Goal: Task Accomplishment & Management: Manage account settings

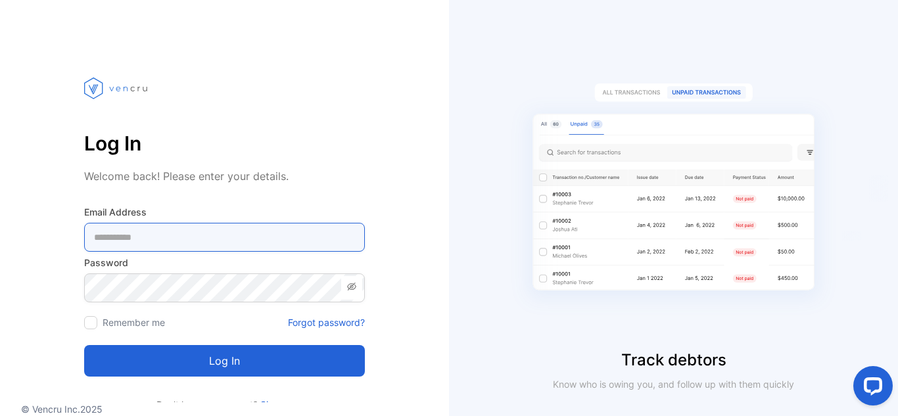
click at [270, 245] on Address-inputemail "email" at bounding box center [224, 237] width 281 height 29
type Address-inputemail "**********"
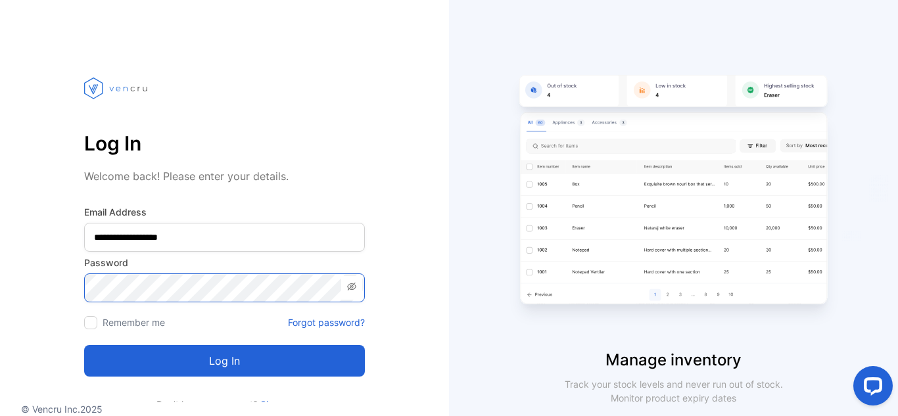
click at [84, 345] on button "Log in" at bounding box center [224, 361] width 281 height 32
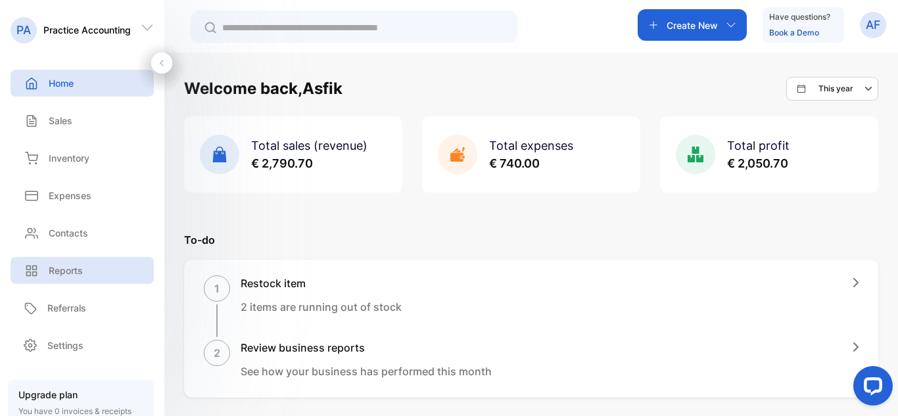
click at [81, 274] on p "Reports" at bounding box center [66, 271] width 34 height 14
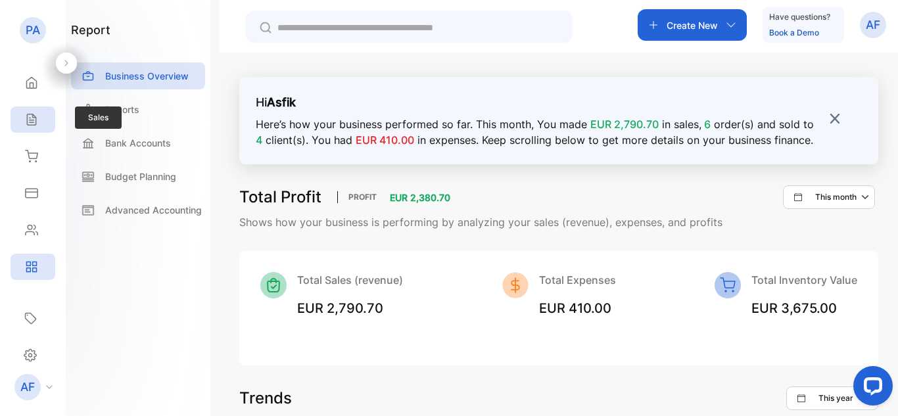
click at [33, 118] on icon at bounding box center [31, 119] width 9 height 11
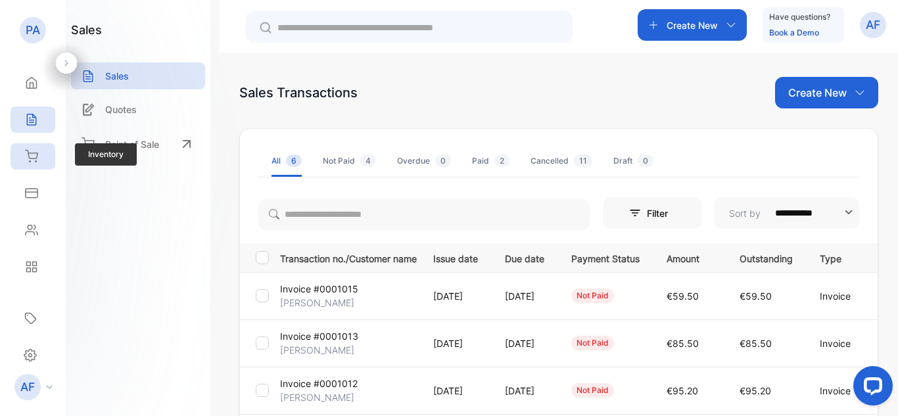
click at [38, 159] on div "Inventory" at bounding box center [33, 156] width 45 height 26
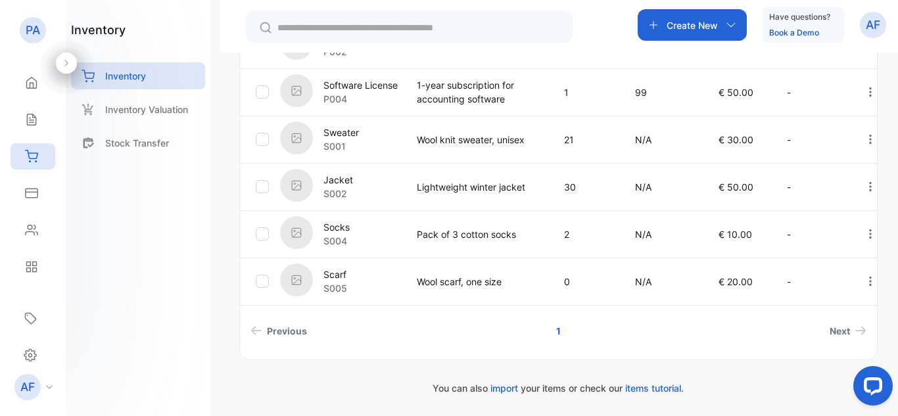
scroll to position [333, 0]
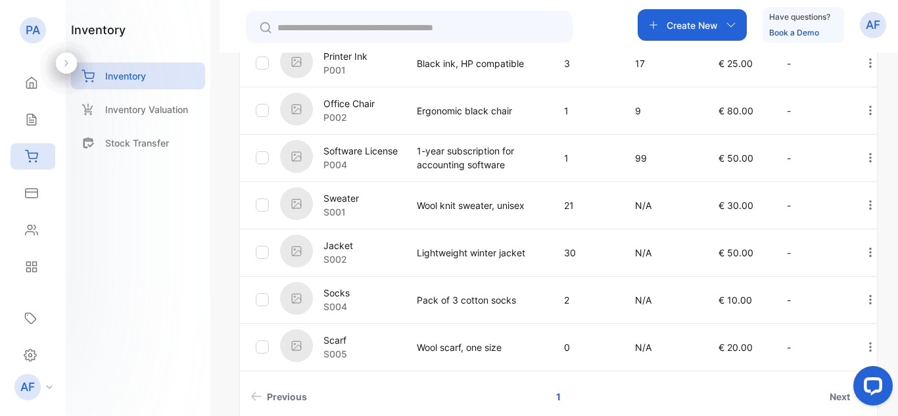
click at [452, 205] on p "Wool knit sweater, unisex" at bounding box center [477, 206] width 120 height 14
click at [338, 201] on p "Sweater" at bounding box center [342, 198] width 36 height 14
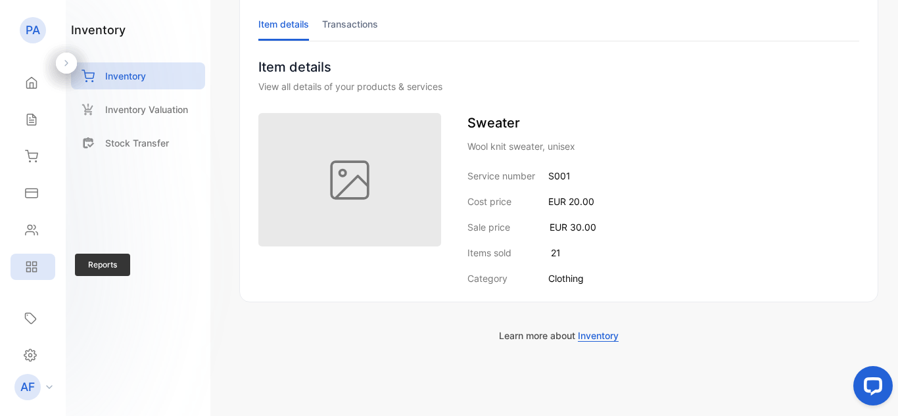
click at [35, 257] on div "Reports" at bounding box center [33, 267] width 45 height 26
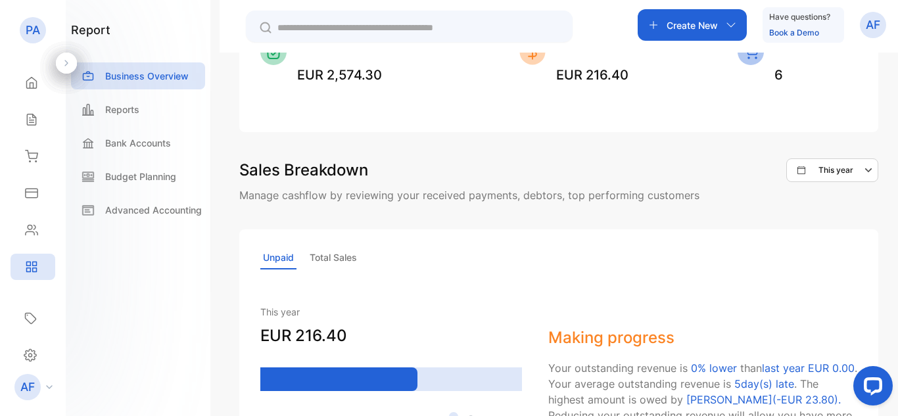
scroll to position [831, 0]
click at [147, 114] on div "Reports" at bounding box center [138, 109] width 134 height 27
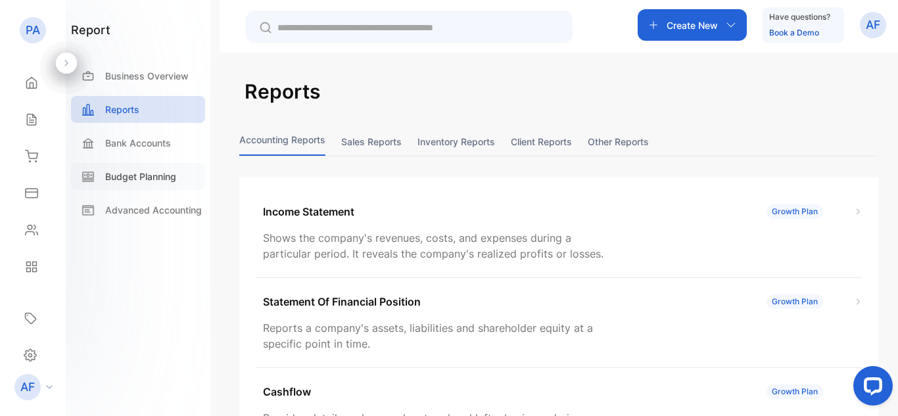
click at [141, 175] on p "Budget Planning" at bounding box center [140, 177] width 71 height 14
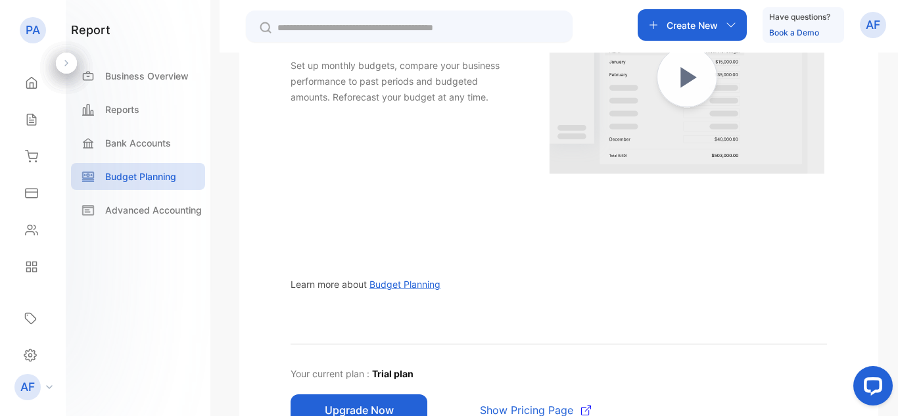
scroll to position [306, 0]
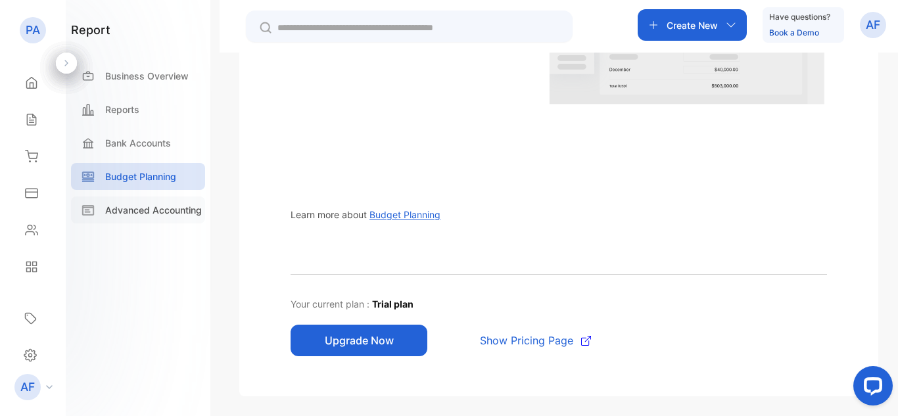
click at [168, 208] on p "Advanced Accounting" at bounding box center [153, 210] width 97 height 14
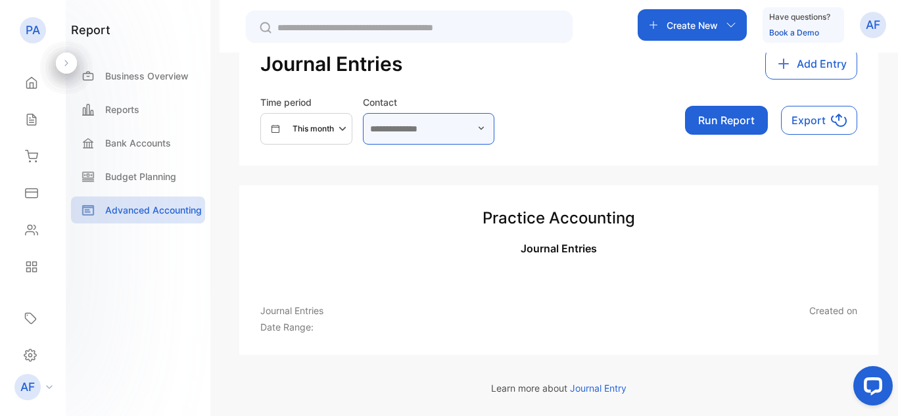
click at [473, 130] on input "text" at bounding box center [429, 129] width 132 height 32
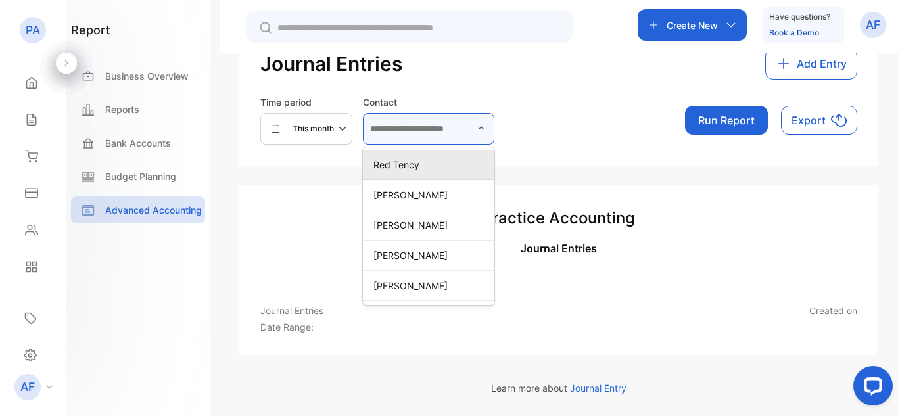
click at [473, 130] on input "text" at bounding box center [429, 129] width 132 height 32
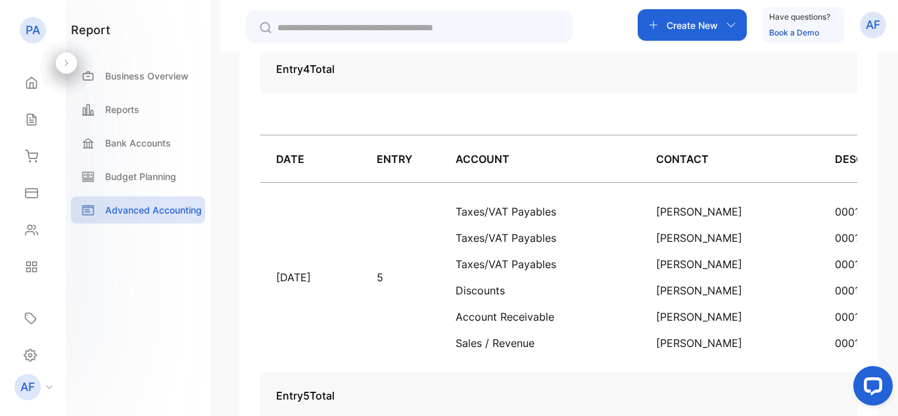
scroll to position [1330, 0]
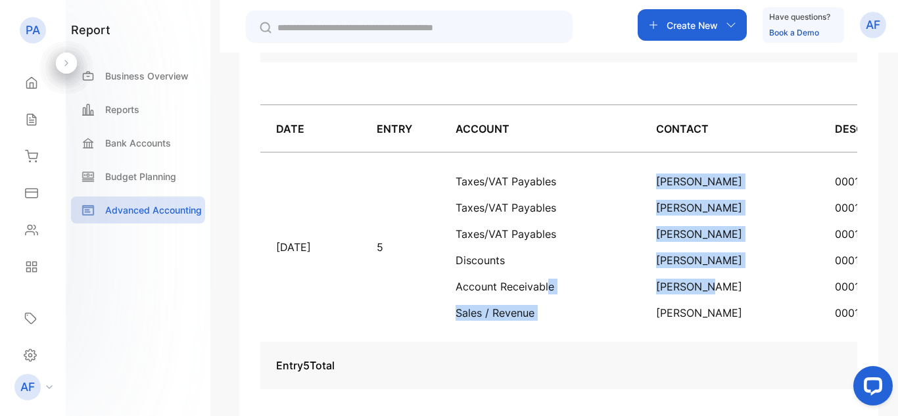
drag, startPoint x: 685, startPoint y: 296, endPoint x: 635, endPoint y: 297, distance: 50.6
click at [635, 297] on tr "[DATE] 5 Taxes/VAT Payables Taxes/VAT Payables Taxes/VAT Payables Discounts Acc…" at bounding box center [733, 248] width 947 height 190
click at [640, 331] on td "Taxes/VAT Payables Taxes/VAT Payables Taxes/VAT Payables Discounts Account Rece…" at bounding box center [540, 248] width 201 height 190
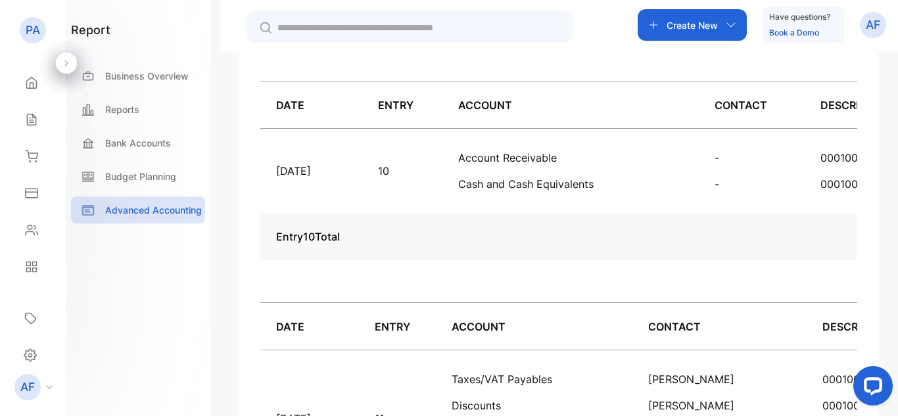
scroll to position [2843, 0]
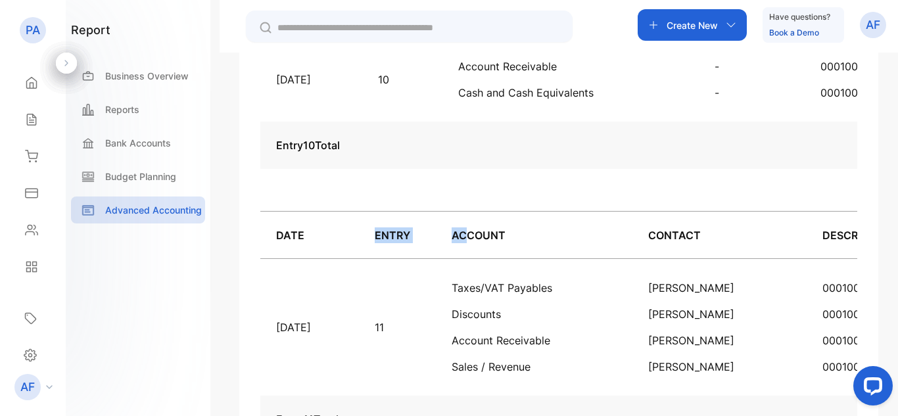
drag, startPoint x: 554, startPoint y: 243, endPoint x: 415, endPoint y: 241, distance: 138.8
click at [393, 241] on thead "DATE ENTRY ACCOUNT CONTACT DESCRIPTION DEBIT CREDIT" at bounding box center [733, 235] width 947 height 47
click at [632, 251] on th "ACCOUNT" at bounding box center [534, 235] width 196 height 47
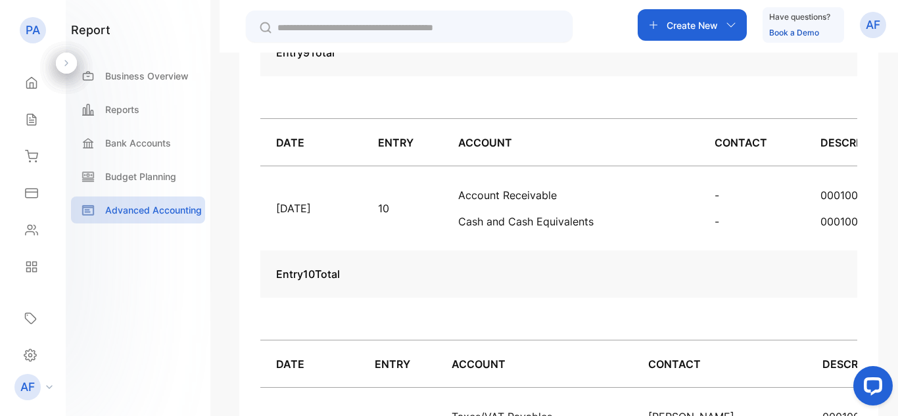
scroll to position [2645, 0]
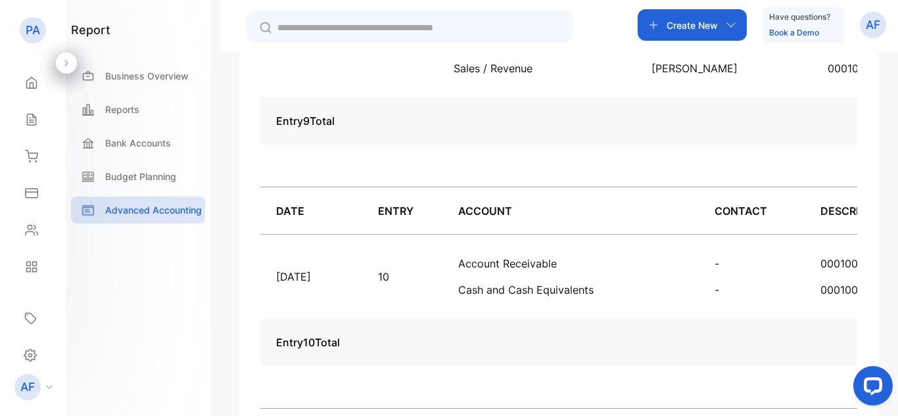
click at [174, 62] on div "report Business Overview Reports Bank Accounts Budget Planning Advanced Account…" at bounding box center [138, 125] width 134 height 209
click at [172, 73] on p "Business Overview" at bounding box center [147, 76] width 84 height 14
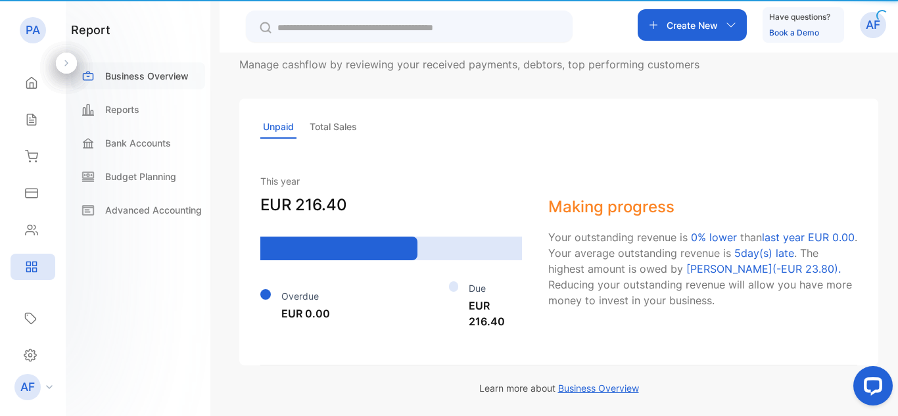
scroll to position [962, 0]
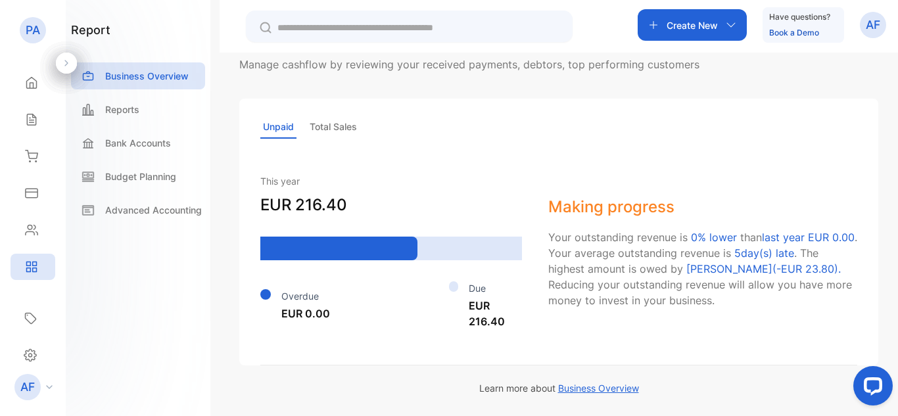
click at [341, 133] on p "Total Sales" at bounding box center [333, 127] width 53 height 23
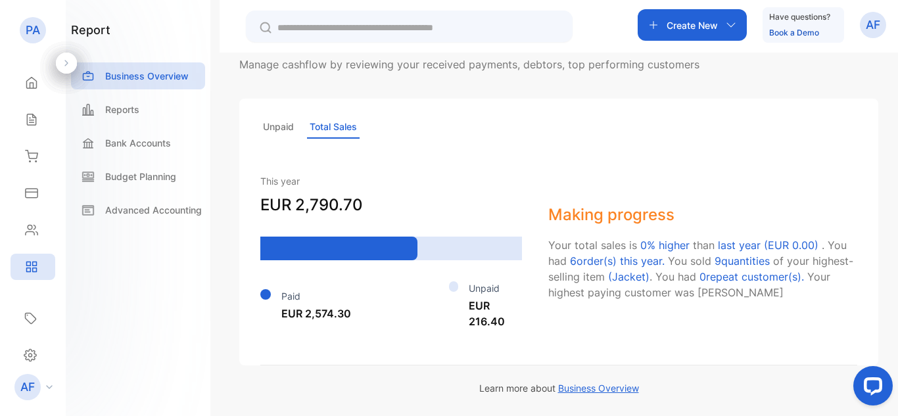
click at [288, 133] on p "Unpaid" at bounding box center [278, 127] width 36 height 23
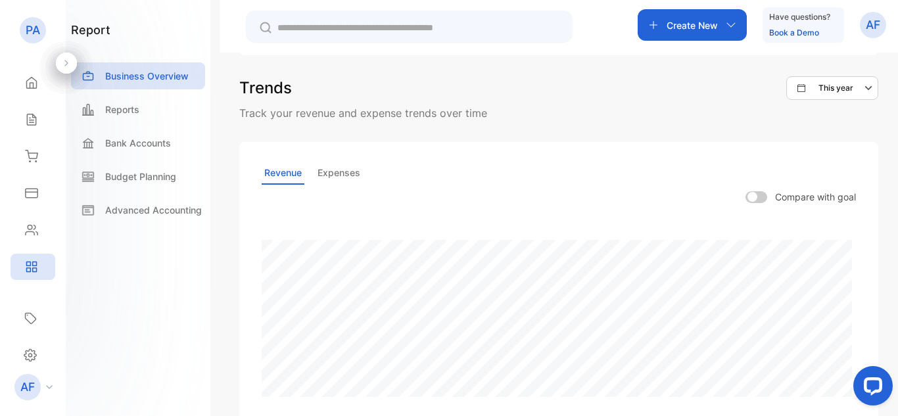
scroll to position [304, 0]
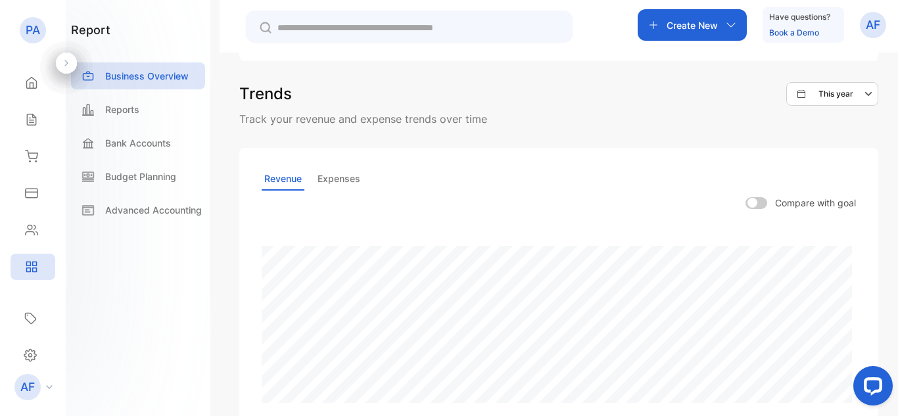
click at [751, 206] on span at bounding box center [757, 203] width 22 height 12
click at [757, 202] on span at bounding box center [757, 203] width 22 height 12
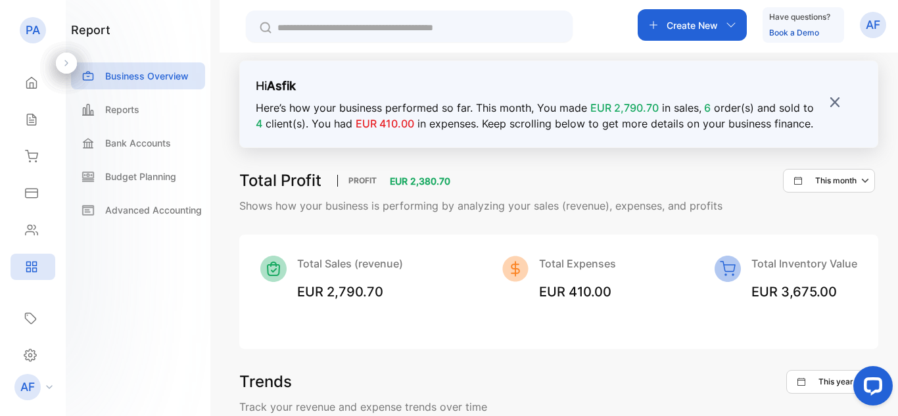
scroll to position [0, 0]
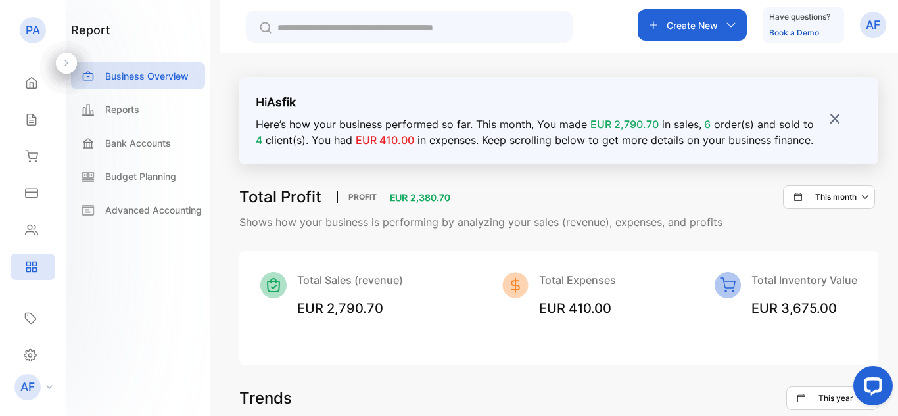
click at [831, 197] on p "This month" at bounding box center [835, 197] width 41 height 12
click at [829, 197] on p "This month" at bounding box center [835, 197] width 41 height 12
click at [833, 116] on img at bounding box center [835, 118] width 12 height 12
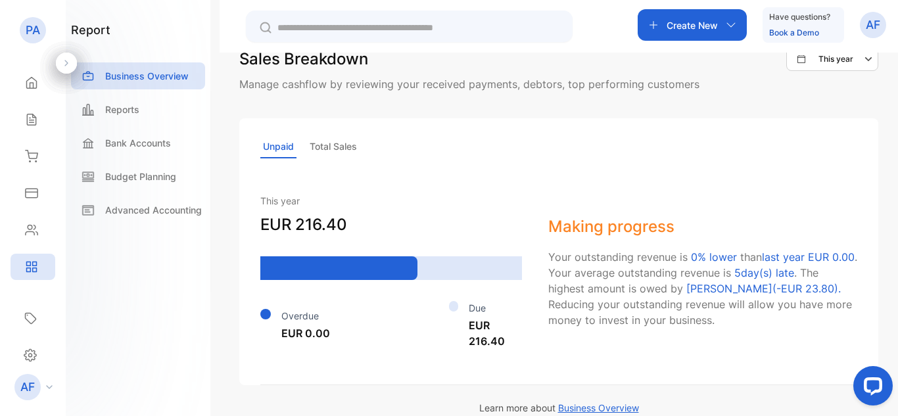
scroll to position [875, 0]
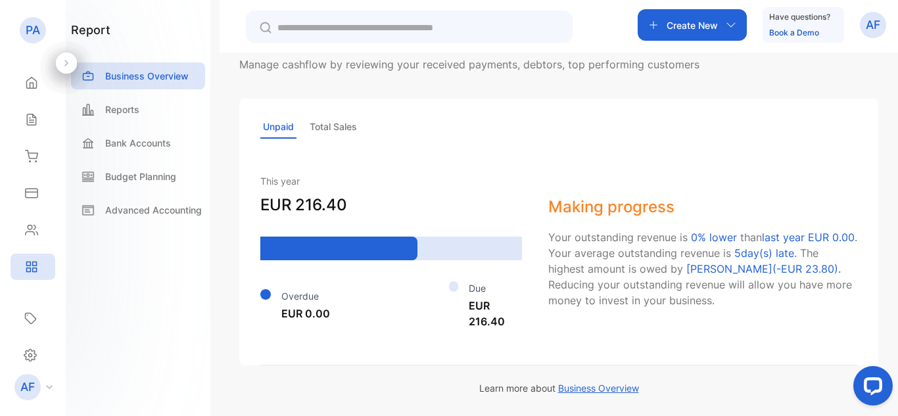
click at [350, 128] on p "Total Sales" at bounding box center [333, 127] width 53 height 23
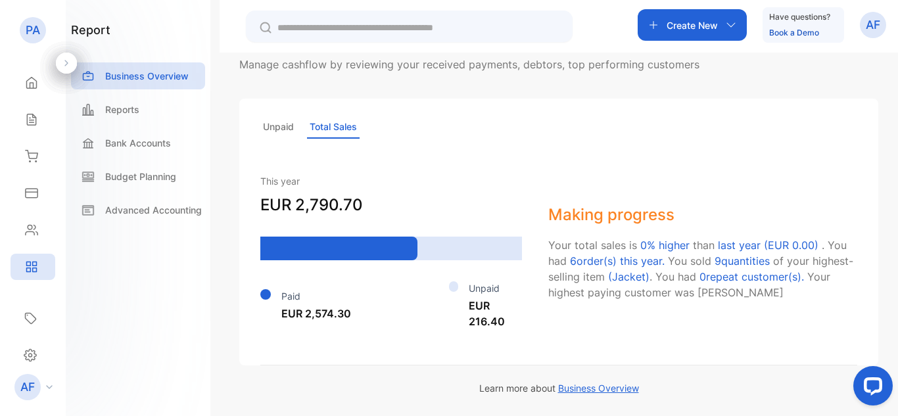
click at [262, 128] on p "Unpaid" at bounding box center [278, 127] width 36 height 23
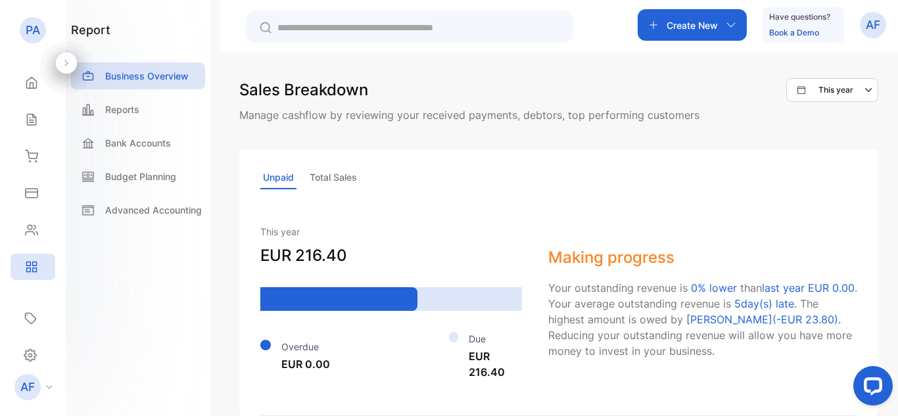
scroll to position [743, 0]
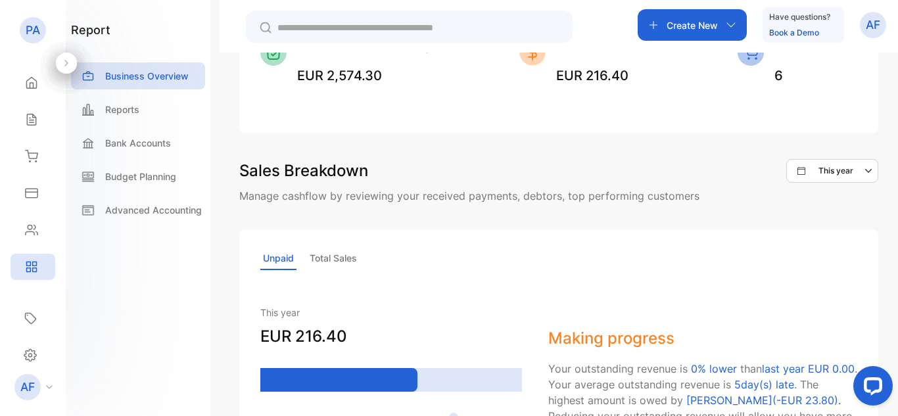
click at [845, 177] on div "This year" at bounding box center [838, 171] width 80 height 16
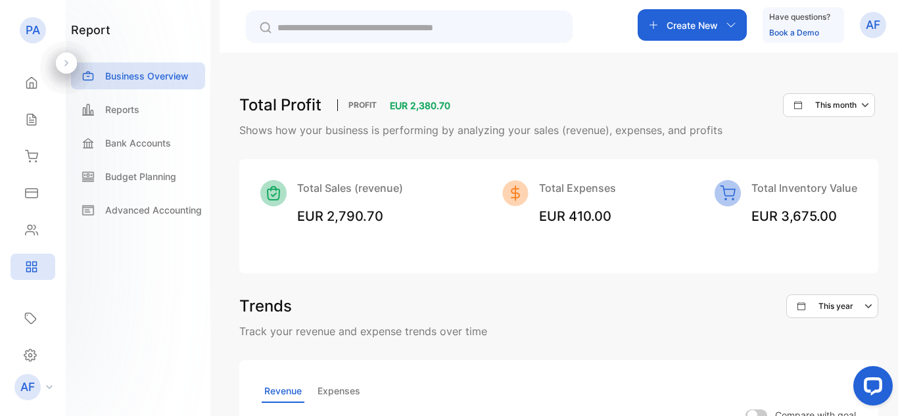
scroll to position [0, 0]
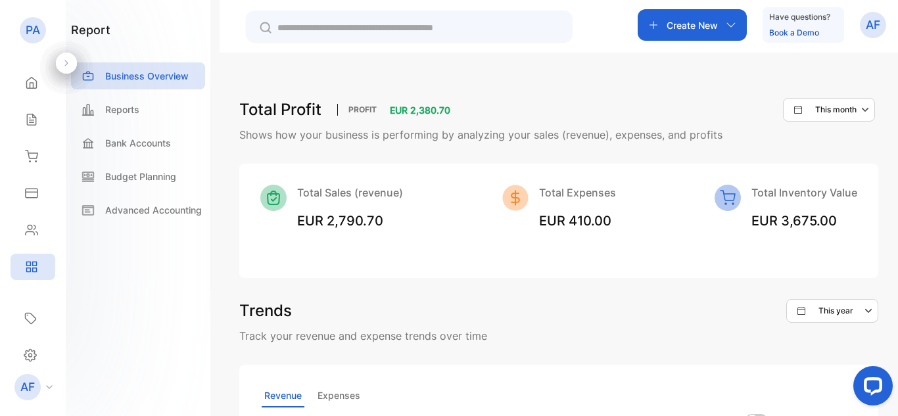
click at [271, 109] on h3 "Total Profit" at bounding box center [280, 110] width 82 height 24
click at [370, 108] on p "PROFIT" at bounding box center [362, 110] width 50 height 12
click at [413, 107] on span "EUR 2,380.70" at bounding box center [420, 110] width 60 height 11
click at [803, 106] on div "This month" at bounding box center [825, 110] width 62 height 12
click at [833, 174] on p "This month" at bounding box center [846, 176] width 41 height 12
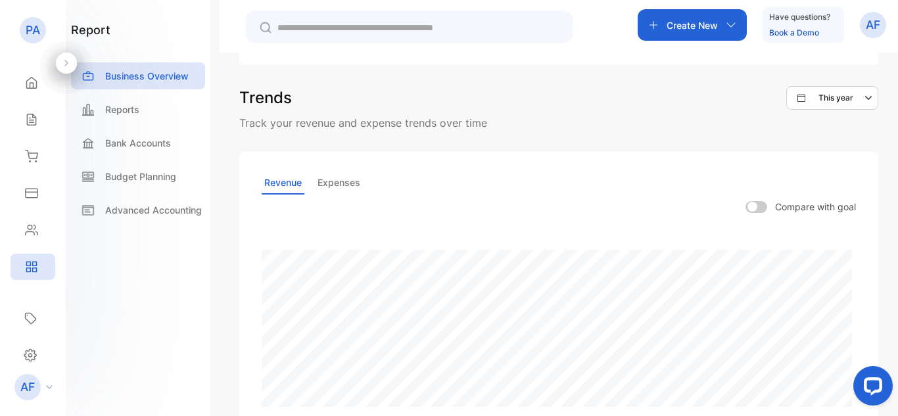
scroll to position [197, 0]
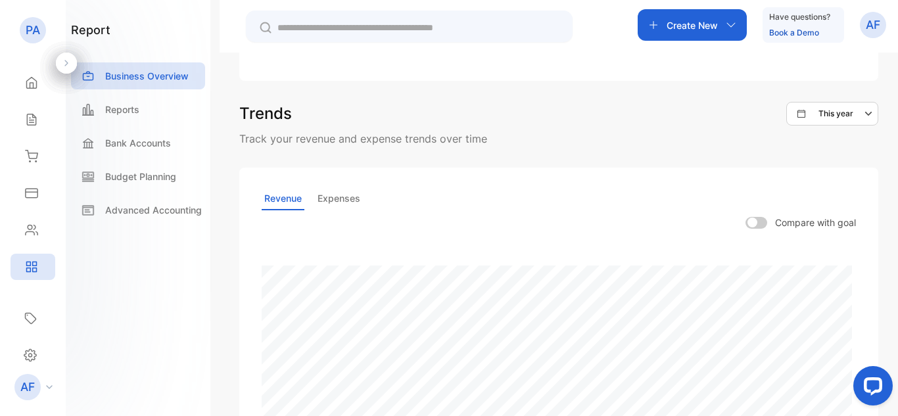
drag, startPoint x: 269, startPoint y: 116, endPoint x: 629, endPoint y: 112, distance: 360.4
click at [629, 112] on div "Trends This year" at bounding box center [558, 114] width 639 height 24
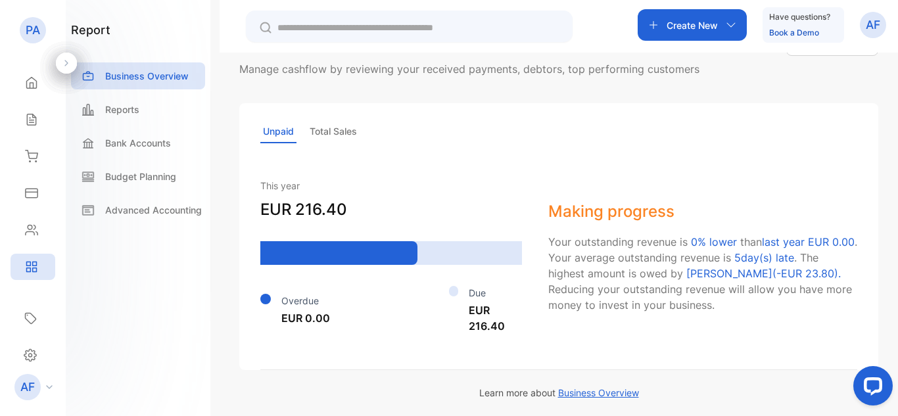
scroll to position [875, 0]
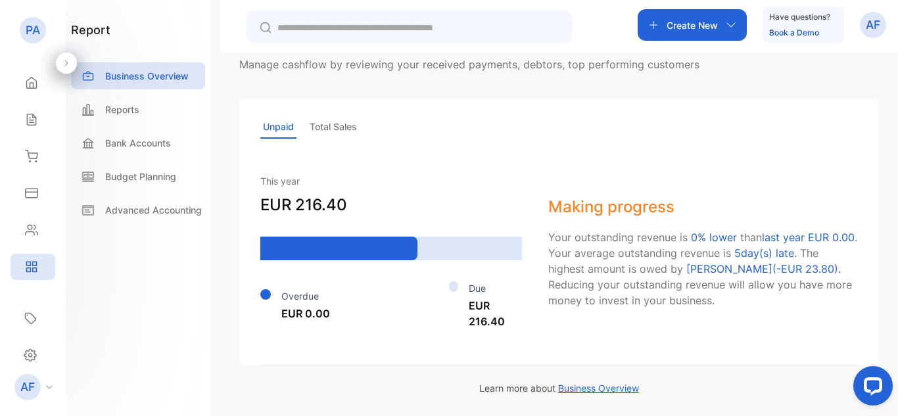
click at [334, 130] on p "Total Sales" at bounding box center [333, 127] width 53 height 23
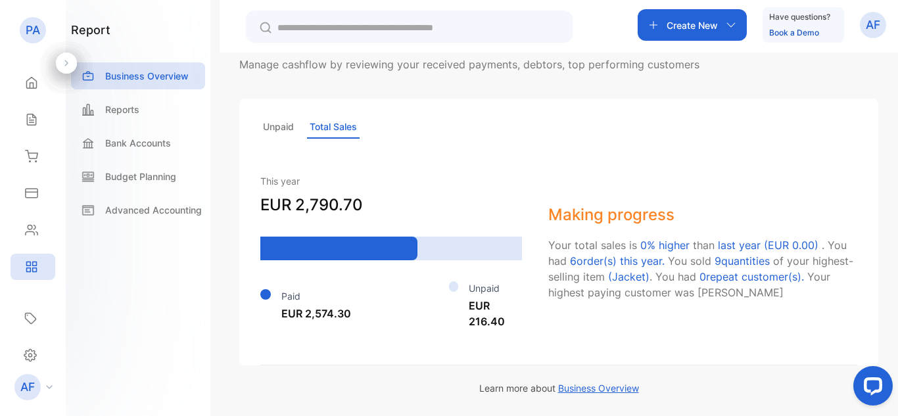
click at [295, 123] on p "Unpaid" at bounding box center [278, 127] width 36 height 23
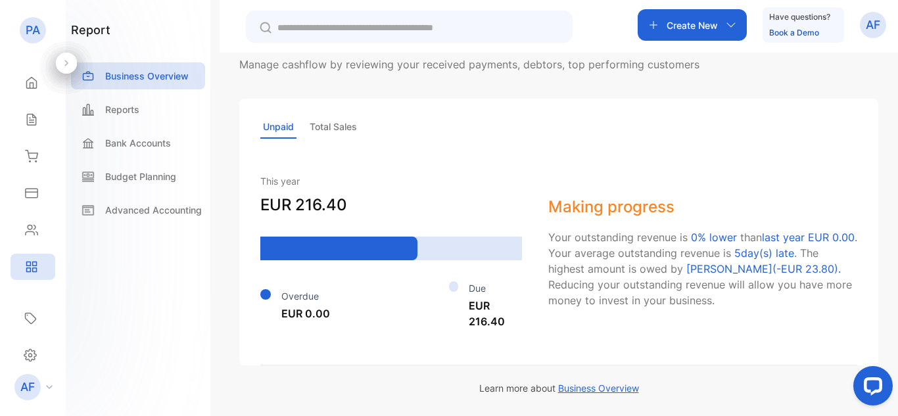
click at [324, 121] on p "Total Sales" at bounding box center [333, 127] width 53 height 23
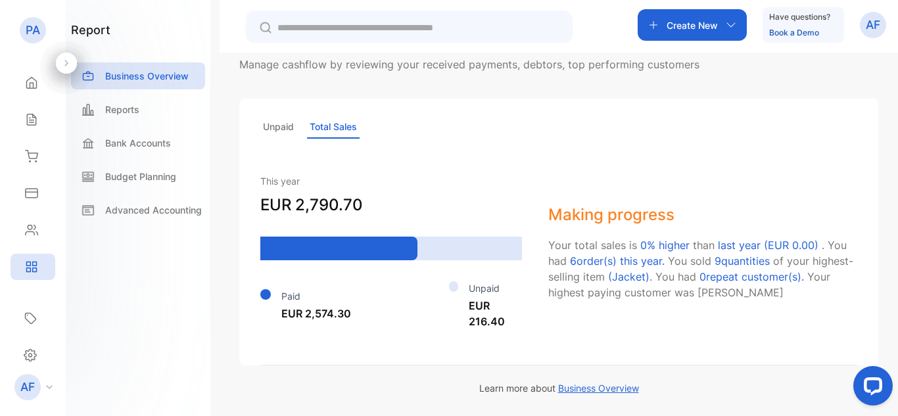
click at [285, 122] on p "Unpaid" at bounding box center [278, 127] width 36 height 23
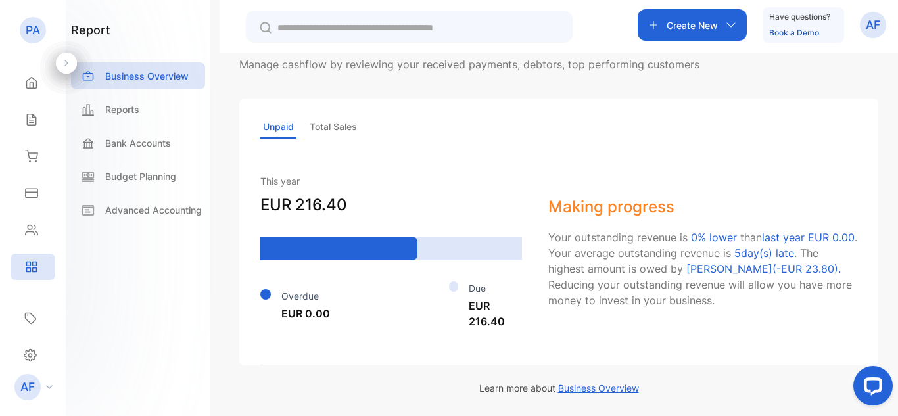
click at [337, 124] on p "Total Sales" at bounding box center [333, 127] width 53 height 23
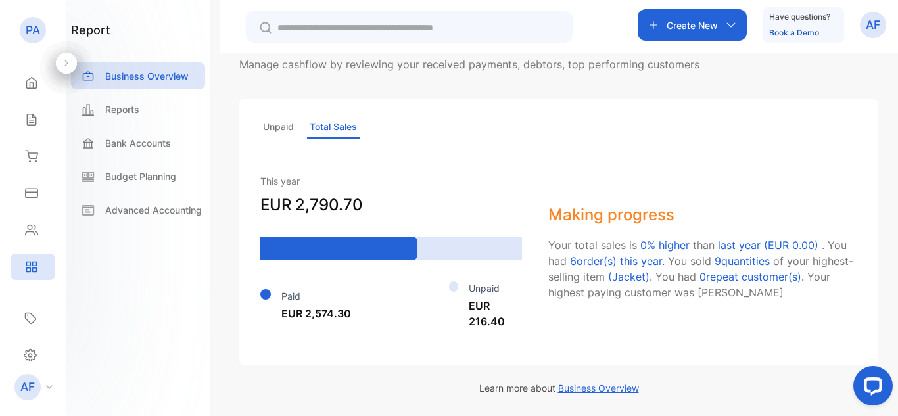
click at [289, 119] on p "Unpaid" at bounding box center [278, 127] width 36 height 23
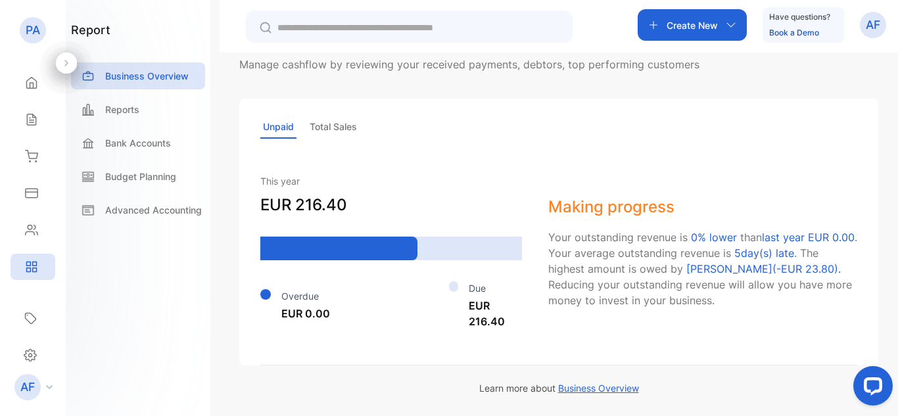
click at [320, 118] on p "Total Sales" at bounding box center [333, 127] width 53 height 23
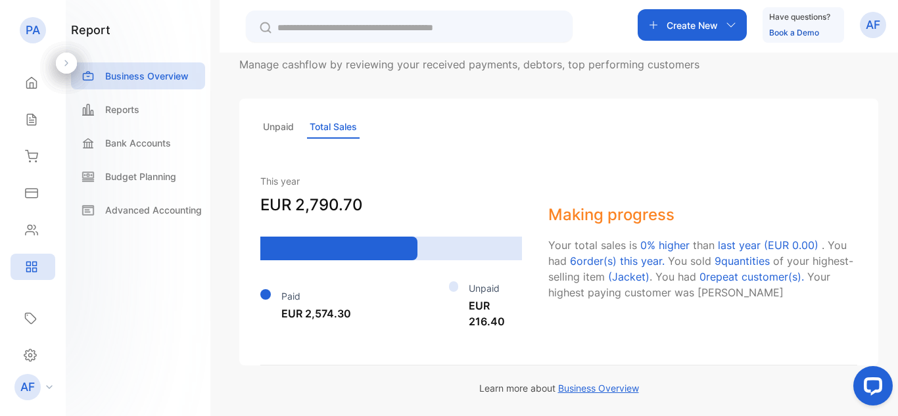
click at [279, 122] on p "Unpaid" at bounding box center [278, 127] width 36 height 23
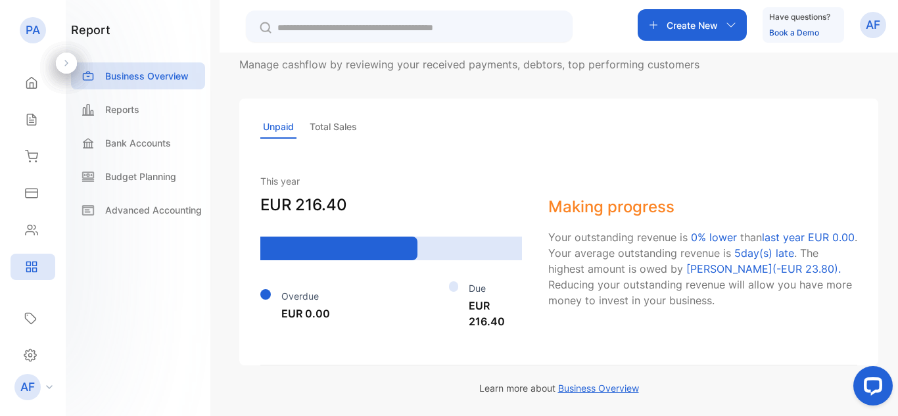
click at [338, 122] on p "Total Sales" at bounding box center [333, 127] width 53 height 23
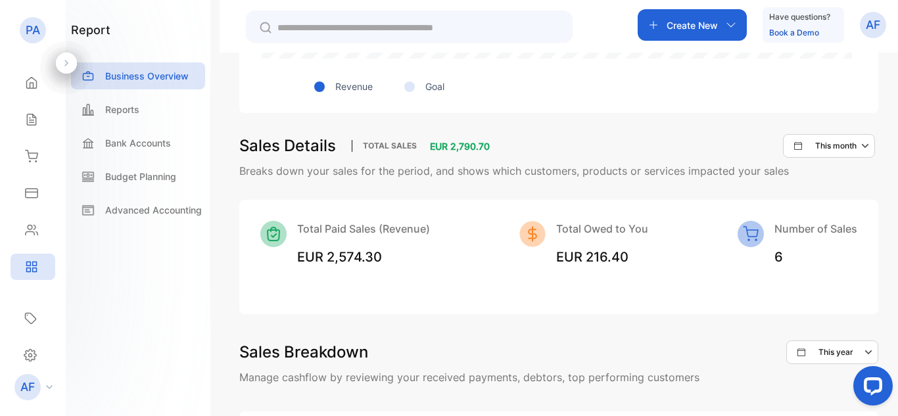
scroll to position [546, 0]
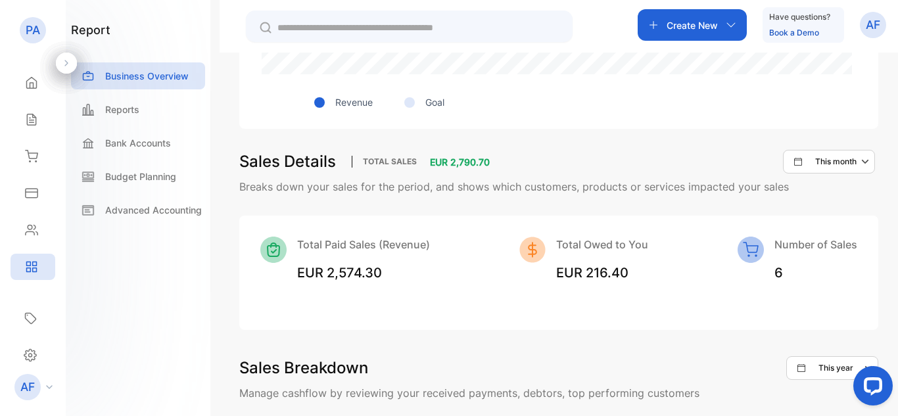
click at [859, 160] on icon "button" at bounding box center [867, 162] width 16 height 16
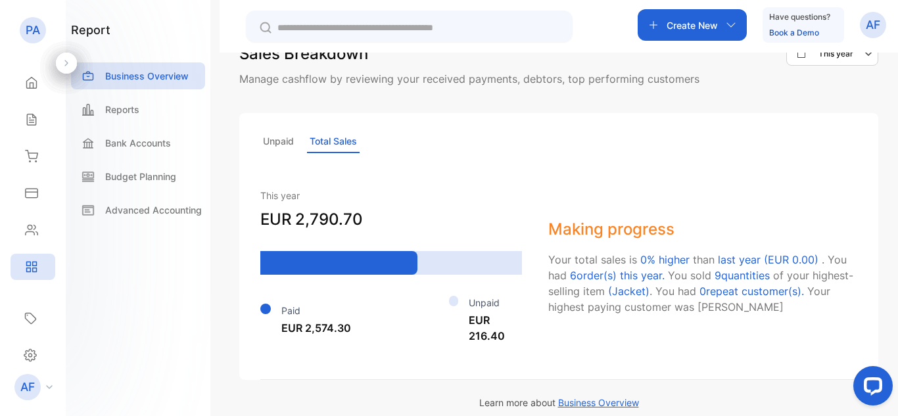
scroll to position [875, 0]
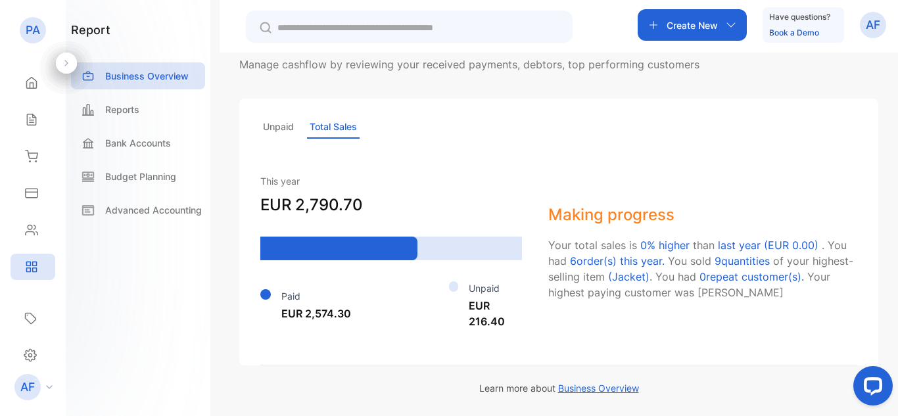
click at [272, 122] on p "Unpaid" at bounding box center [278, 127] width 36 height 23
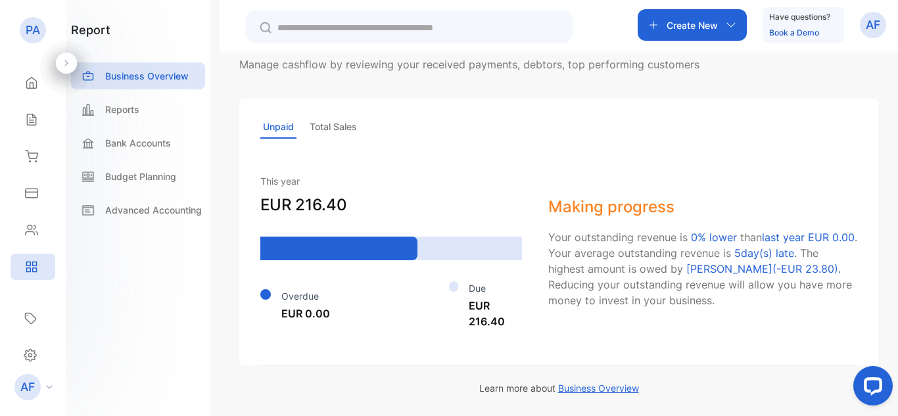
click at [64, 62] on icon at bounding box center [66, 63] width 9 height 9
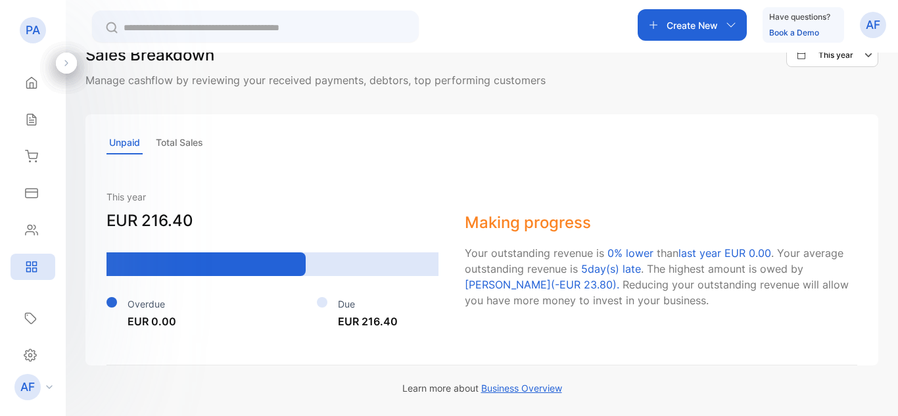
scroll to position [900, 0]
click at [535, 386] on span "Business Overview" at bounding box center [521, 388] width 81 height 11
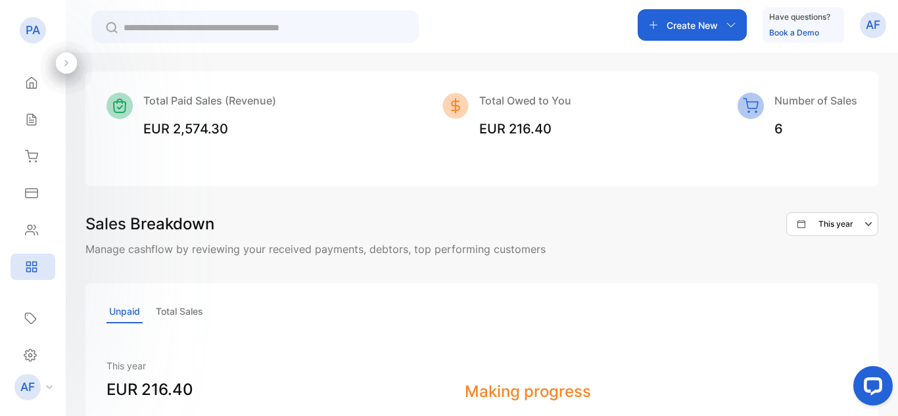
scroll to position [702, 0]
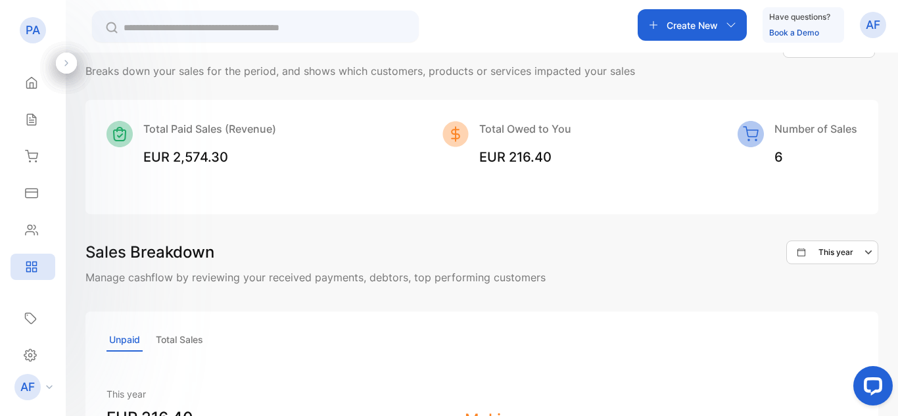
click at [856, 253] on div "This year" at bounding box center [838, 253] width 80 height 16
click at [838, 319] on p "This month" at bounding box center [846, 319] width 41 height 12
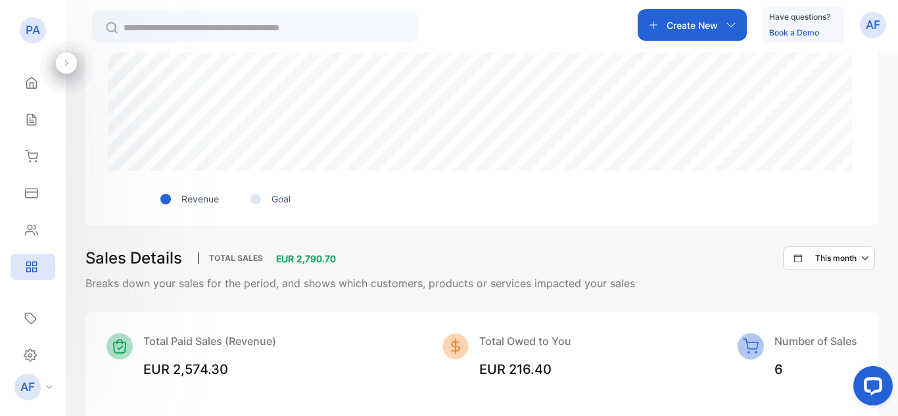
scroll to position [526, 0]
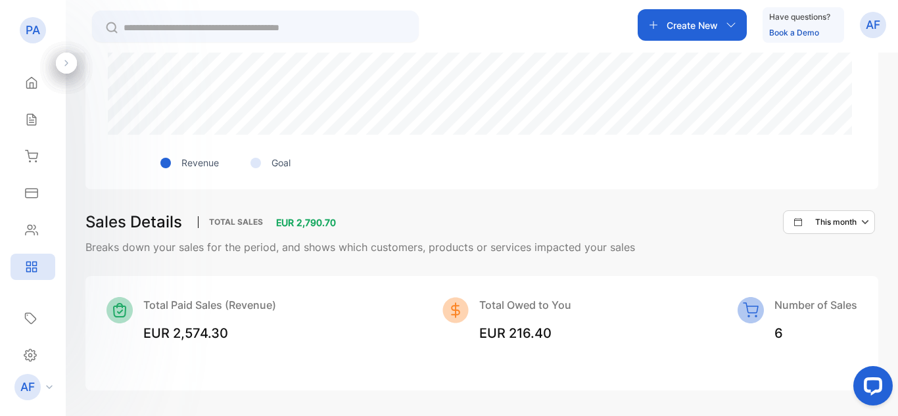
click at [269, 162] on div "Goal" at bounding box center [255, 163] width 72 height 14
click at [256, 160] on div at bounding box center [256, 163] width 11 height 11
click at [163, 161] on div at bounding box center [165, 163] width 11 height 11
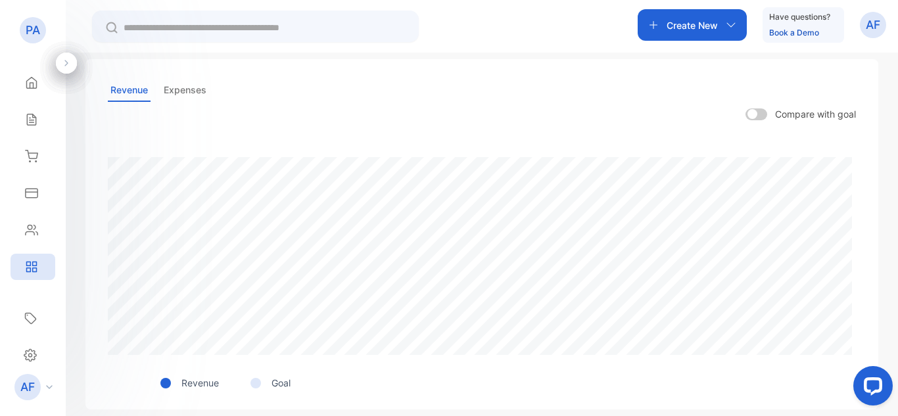
scroll to position [329, 0]
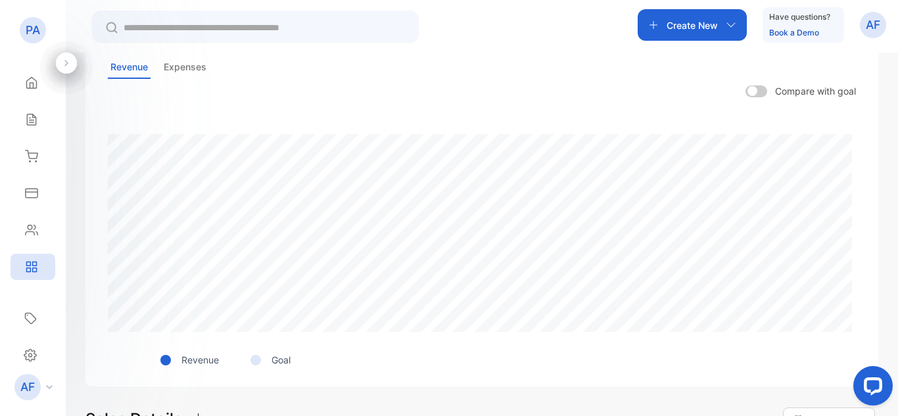
click at [179, 66] on p "Expenses" at bounding box center [185, 67] width 48 height 23
click at [761, 92] on span at bounding box center [757, 91] width 22 height 12
click at [136, 67] on p "Revenue" at bounding box center [129, 67] width 43 height 23
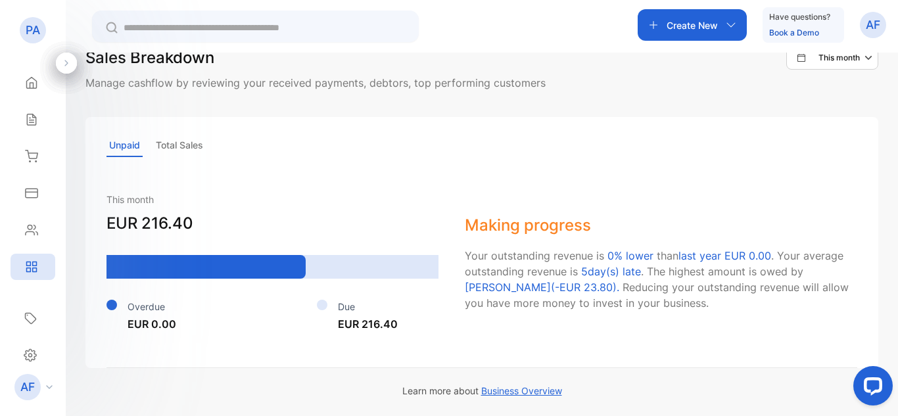
scroll to position [900, 0]
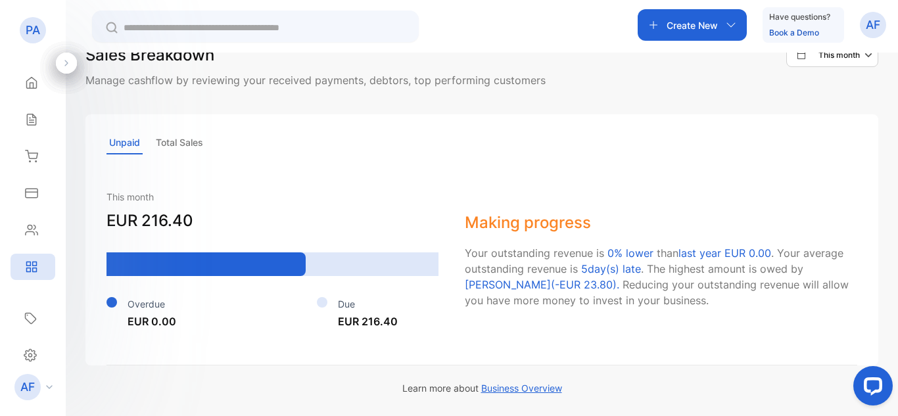
click at [174, 135] on p "Total Sales" at bounding box center [179, 143] width 53 height 23
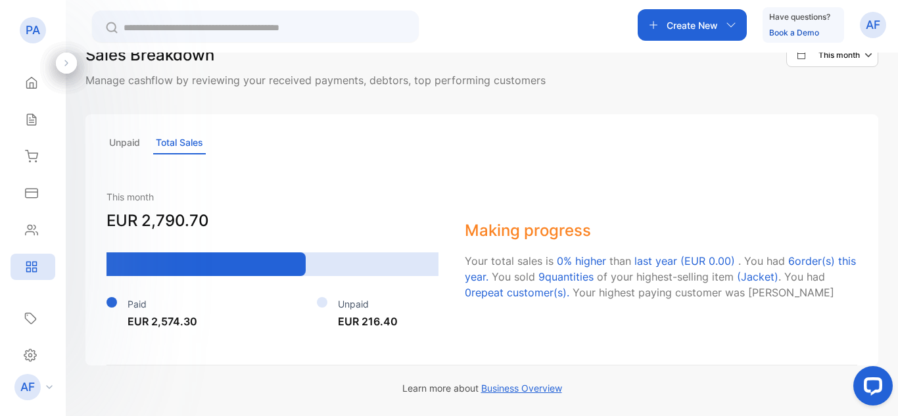
click at [135, 140] on p "Unpaid" at bounding box center [125, 143] width 36 height 23
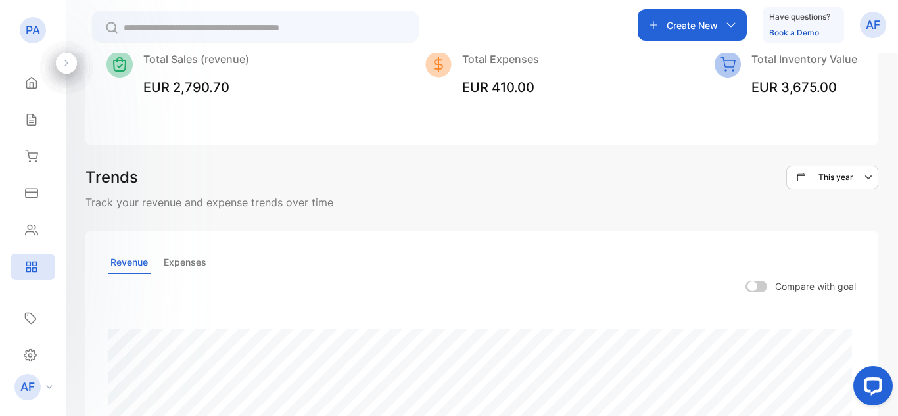
scroll to position [197, 0]
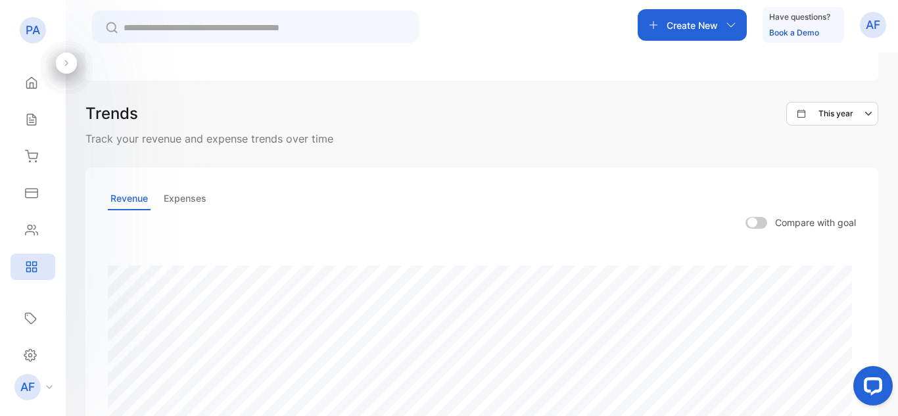
click at [750, 222] on span at bounding box center [757, 223] width 22 height 12
click at [754, 223] on span at bounding box center [757, 223] width 22 height 12
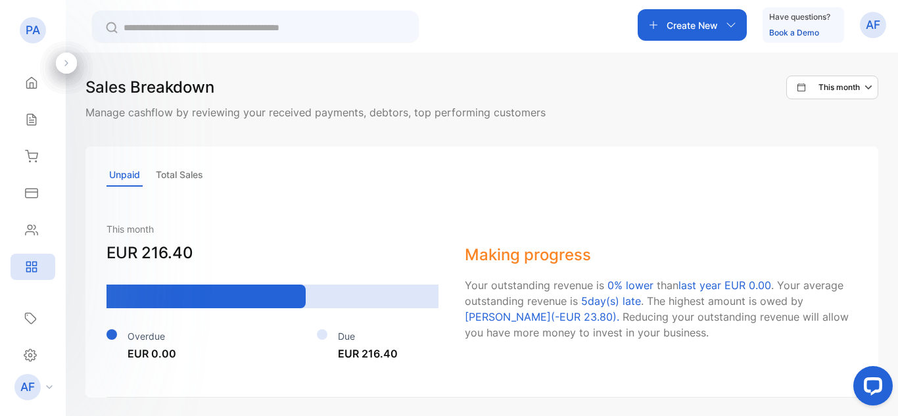
scroll to position [900, 0]
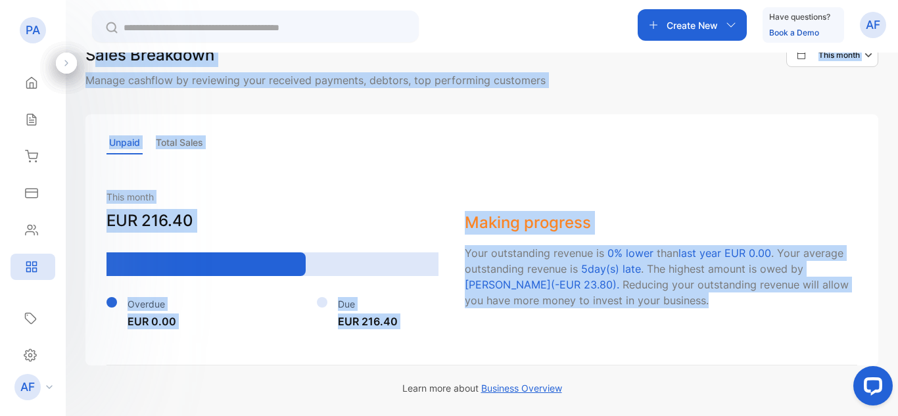
drag, startPoint x: 97, startPoint y: 64, endPoint x: 709, endPoint y: 270, distance: 645.1
click at [601, 176] on div "Unpaid Total Sales This month EUR 216.40 Overdue EUR 0.00 Due EUR 216.40 Making…" at bounding box center [481, 239] width 793 height 251
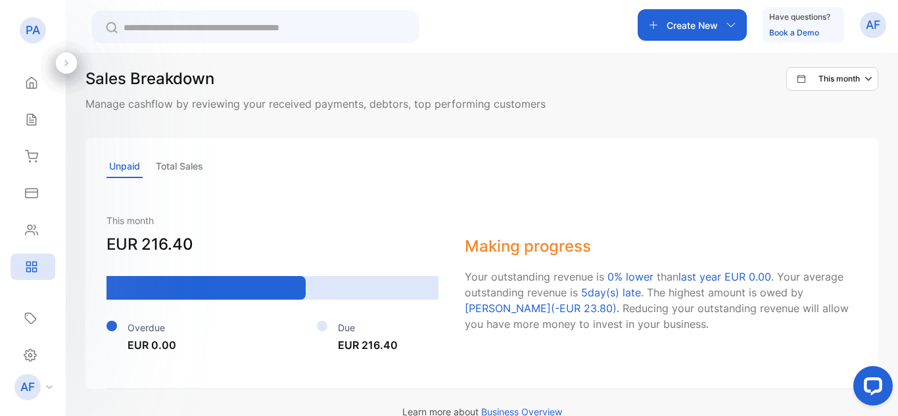
scroll to position [834, 0]
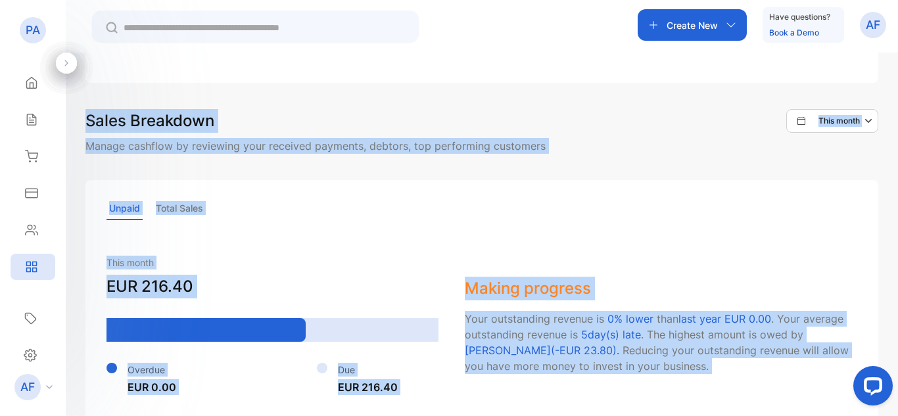
drag, startPoint x: 917, startPoint y: 471, endPoint x: 848, endPoint y: 370, distance: 123.5
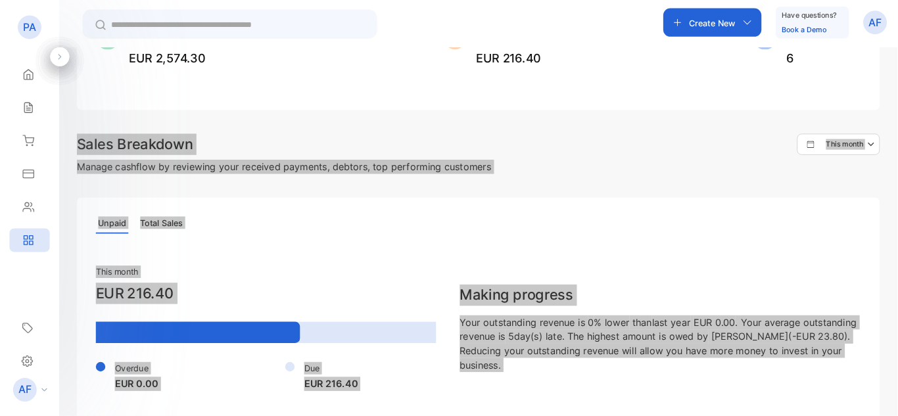
scroll to position [795, 0]
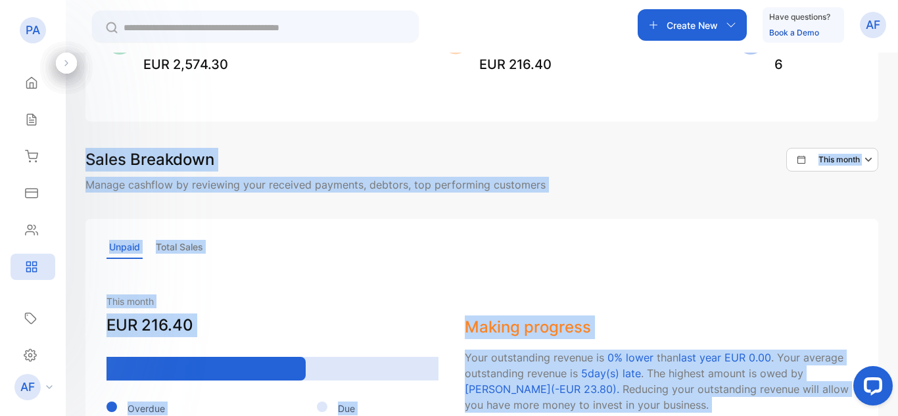
click at [856, 268] on div "Unpaid Total Sales This month EUR 216.40 Overdue EUR 0.00 Due EUR 216.40 Making…" at bounding box center [481, 344] width 793 height 251
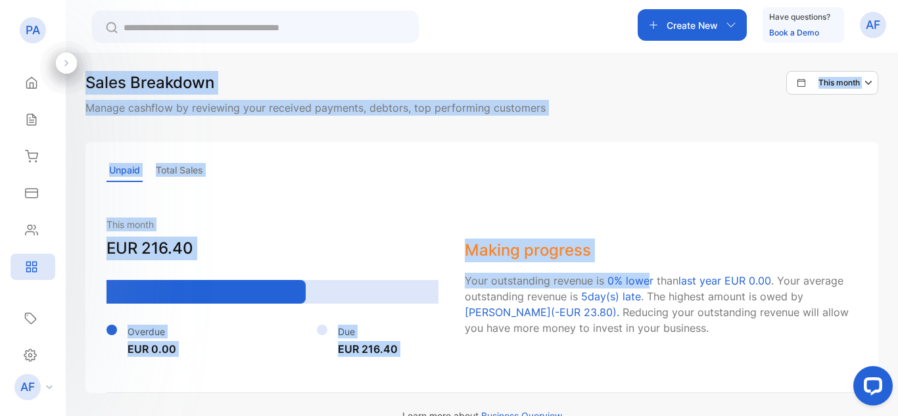
scroll to position [900, 0]
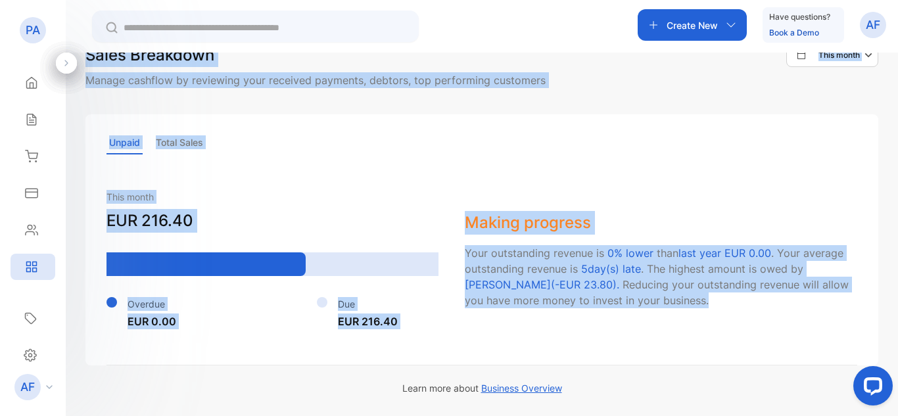
drag, startPoint x: 87, startPoint y: 99, endPoint x: 750, endPoint y: 347, distance: 707.9
click at [661, 211] on h4 "Making progress" at bounding box center [661, 223] width 393 height 24
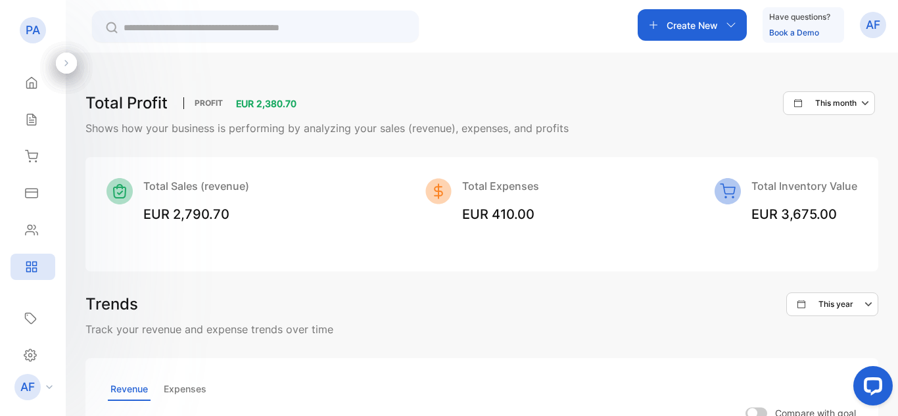
scroll to position [0, 0]
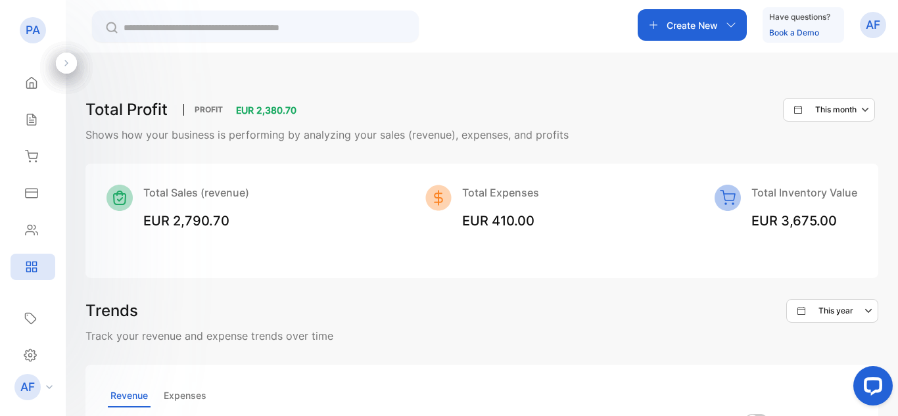
click at [693, 22] on p "Create New" at bounding box center [692, 25] width 51 height 14
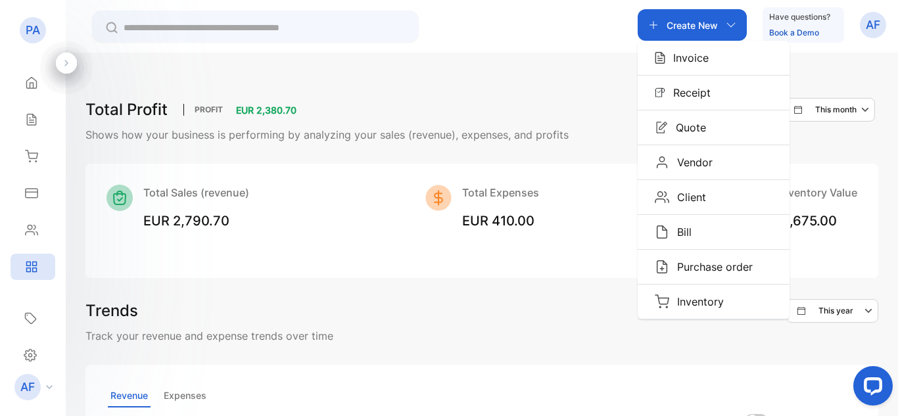
click at [863, 112] on icon "button" at bounding box center [867, 110] width 16 height 16
click at [863, 113] on icon "button" at bounding box center [867, 110] width 16 height 16
drag, startPoint x: 604, startPoint y: 253, endPoint x: 619, endPoint y: 247, distance: 16.0
click at [605, 252] on div "Total Sales (revenue) EUR 2,790.70 Total Expenses EUR 410.00 Total Inventory Va…" at bounding box center [481, 221] width 793 height 114
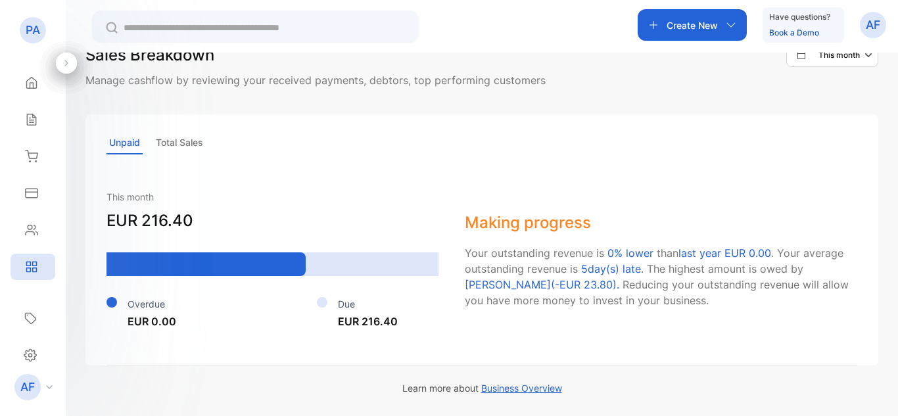
scroll to position [900, 0]
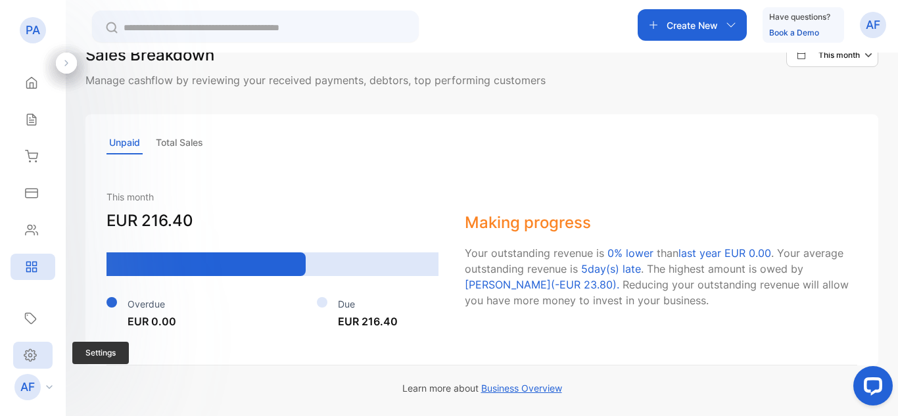
click at [28, 352] on icon at bounding box center [30, 356] width 13 height 14
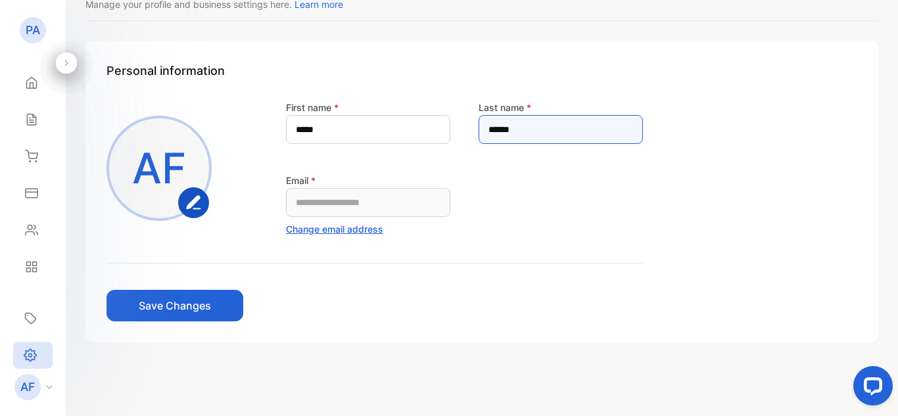
click at [567, 130] on name-inputlastname "******" at bounding box center [561, 129] width 164 height 29
type name-inputlastname "*"
type name-inputlastname "*******"
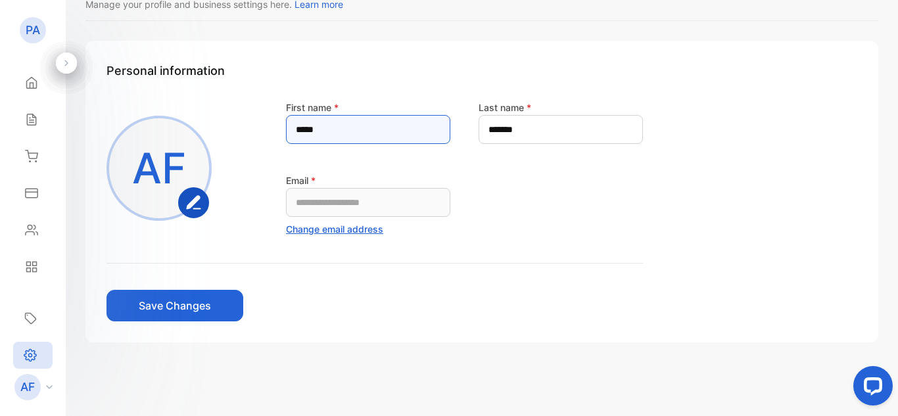
click at [335, 120] on name-inputfirstname "*****" at bounding box center [368, 129] width 164 height 29
type name-inputfirstname "*"
type name-inputfirstname "*****"
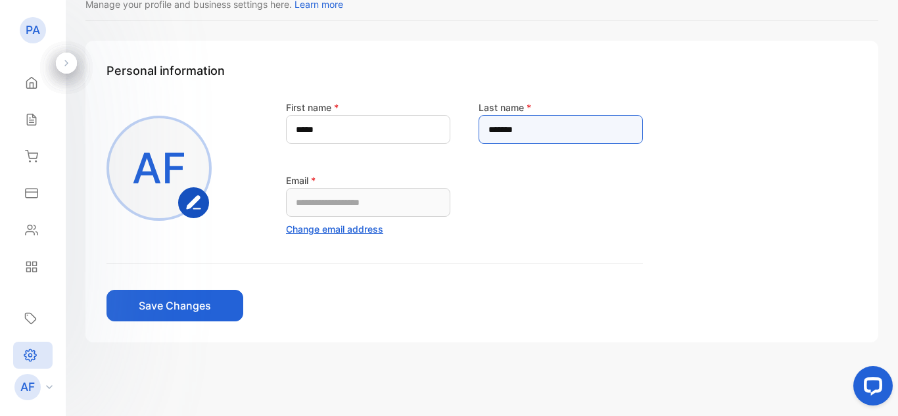
click at [608, 142] on name-inputlastname "*******" at bounding box center [561, 129] width 164 height 29
type name-inputlastname "*"
type name-inputlastname "*****"
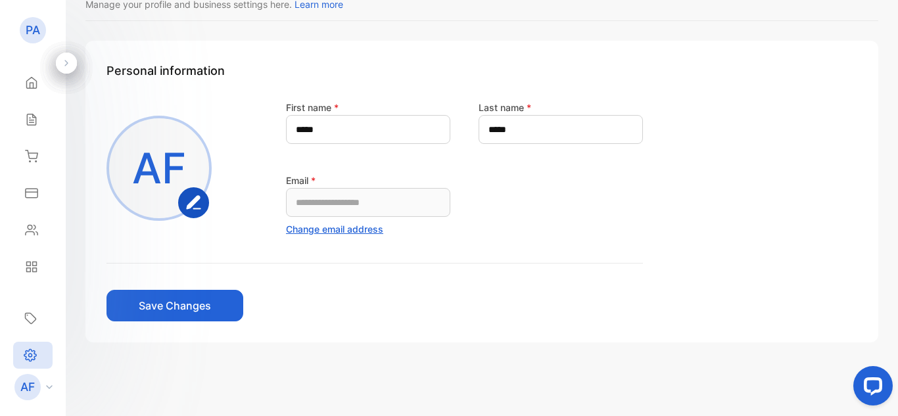
click at [199, 312] on button "Save Changes" at bounding box center [175, 306] width 137 height 32
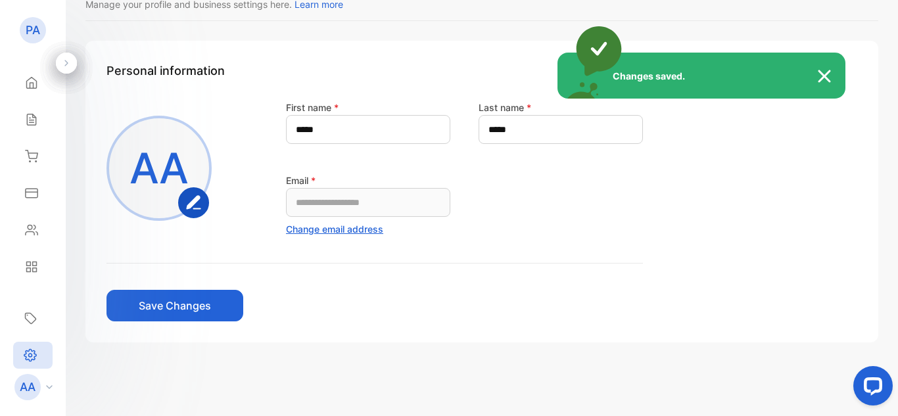
click at [35, 232] on div "Changes saved." at bounding box center [449, 208] width 898 height 416
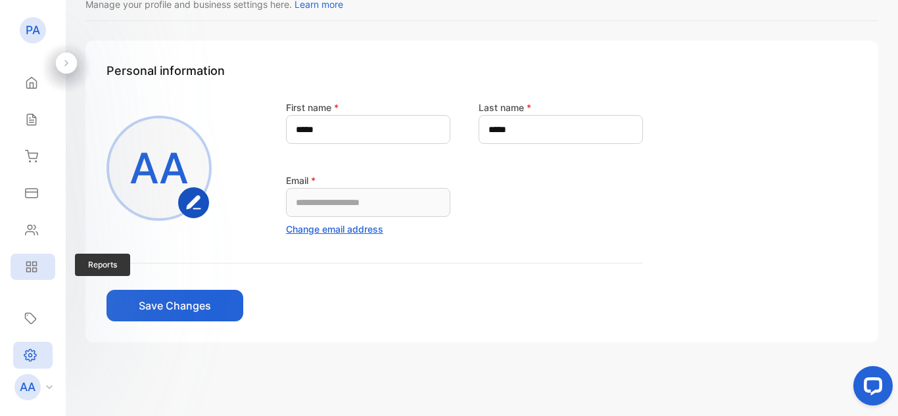
click at [32, 258] on div "Reports" at bounding box center [33, 267] width 45 height 26
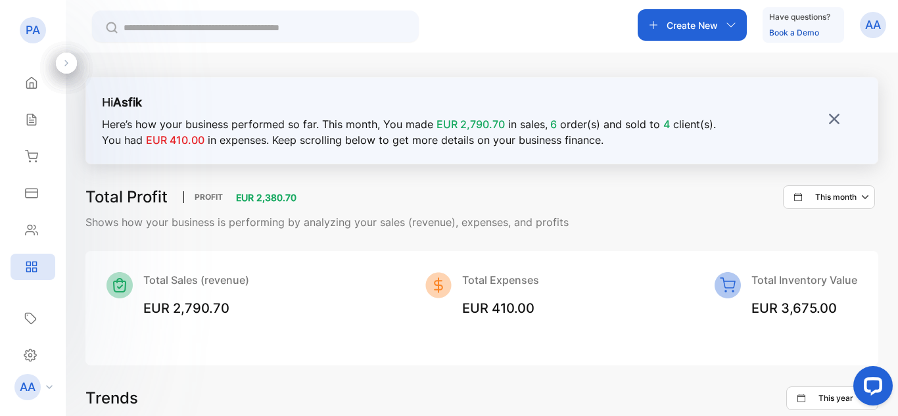
click at [828, 122] on img at bounding box center [834, 118] width 13 height 13
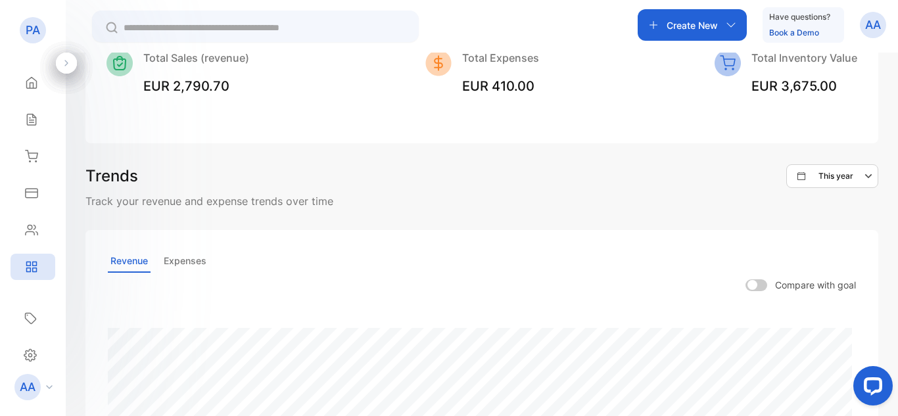
scroll to position [132, 0]
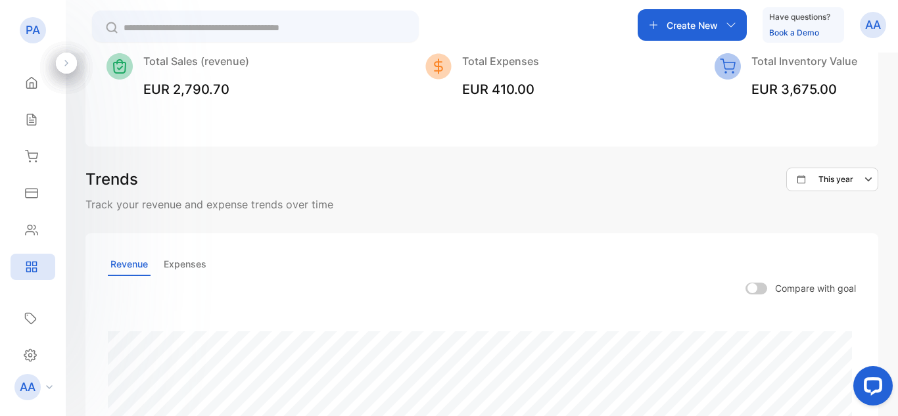
click at [42, 389] on div "AA" at bounding box center [37, 387] width 58 height 26
click at [34, 386] on p "AA" at bounding box center [28, 387] width 16 height 17
click at [31, 353] on icon at bounding box center [30, 356] width 13 height 14
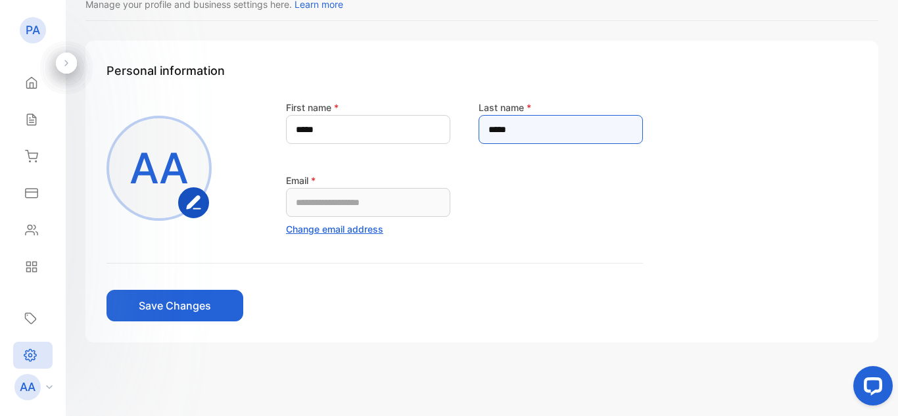
click at [604, 135] on name-inputlastname "*****" at bounding box center [561, 129] width 164 height 29
type name-inputlastname "*"
type name-inputlastname "******"
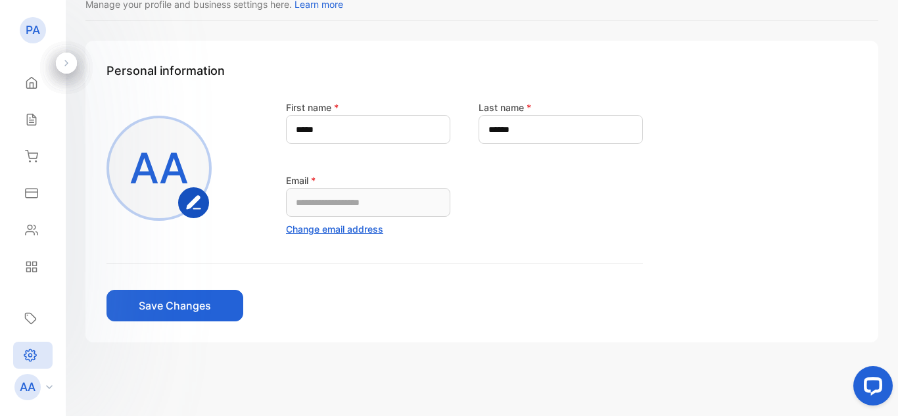
click at [206, 315] on button "Save Changes" at bounding box center [175, 306] width 137 height 32
